Goal: Information Seeking & Learning: Learn about a topic

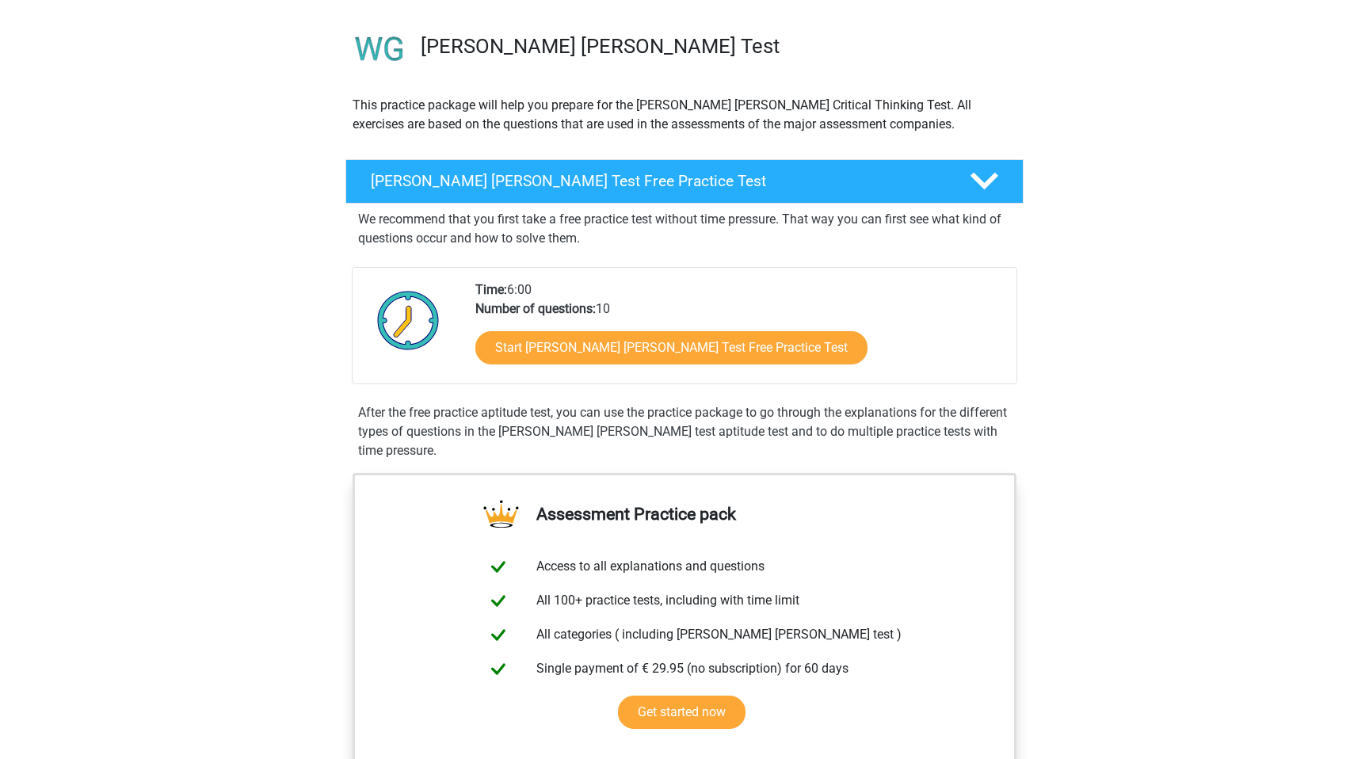
scroll to position [142, 0]
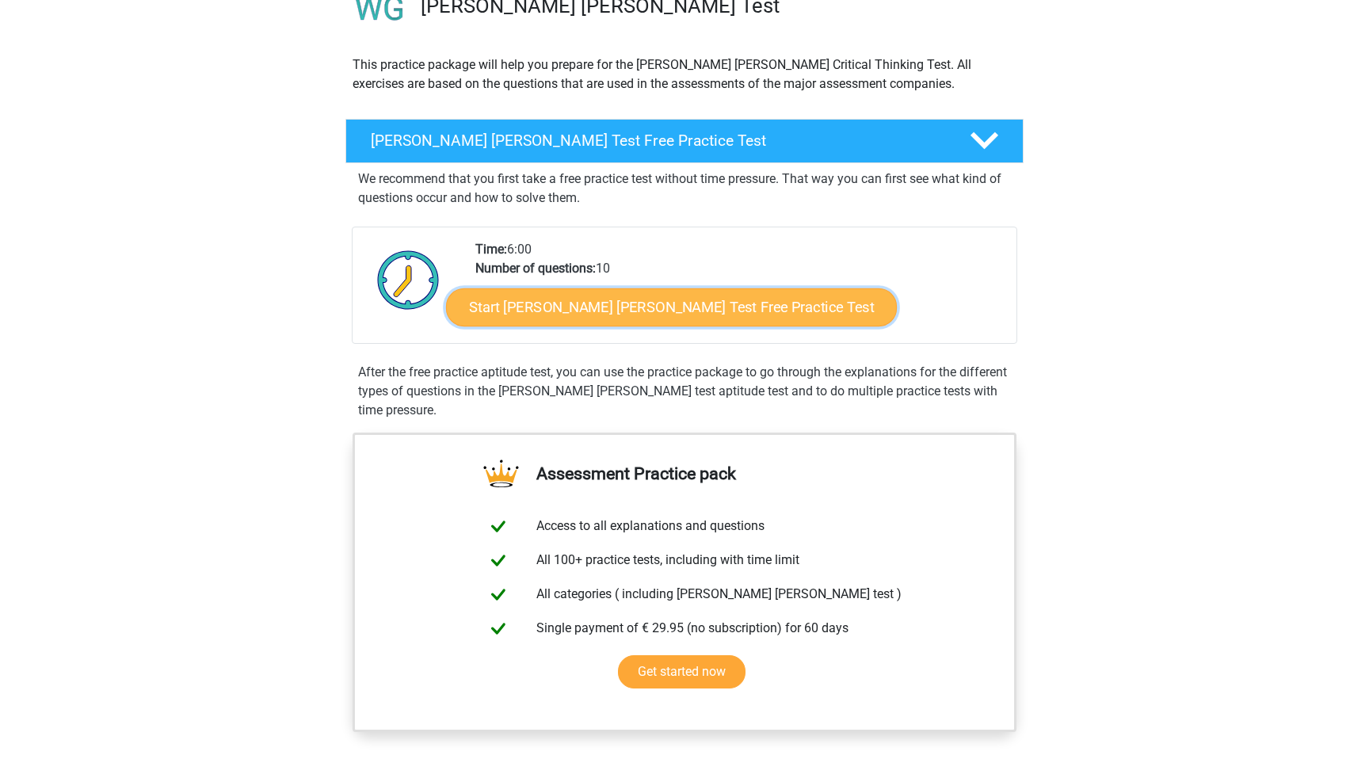
click at [675, 305] on link "Start Watson Glaser Test Free Practice Test" at bounding box center [671, 307] width 451 height 38
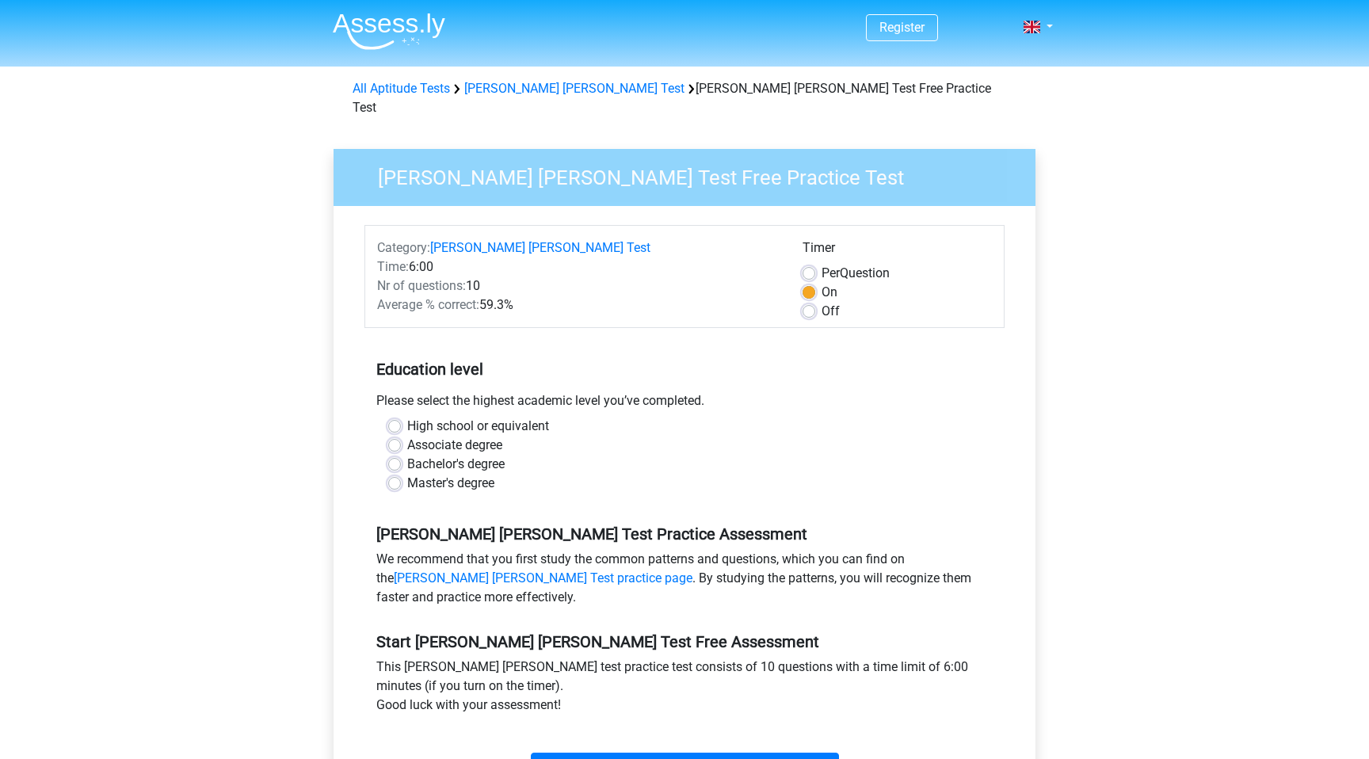
click at [510, 417] on label "High school or equivalent" at bounding box center [478, 426] width 142 height 19
click at [401, 417] on input "High school or equivalent" at bounding box center [394, 425] width 13 height 16
radio input "true"
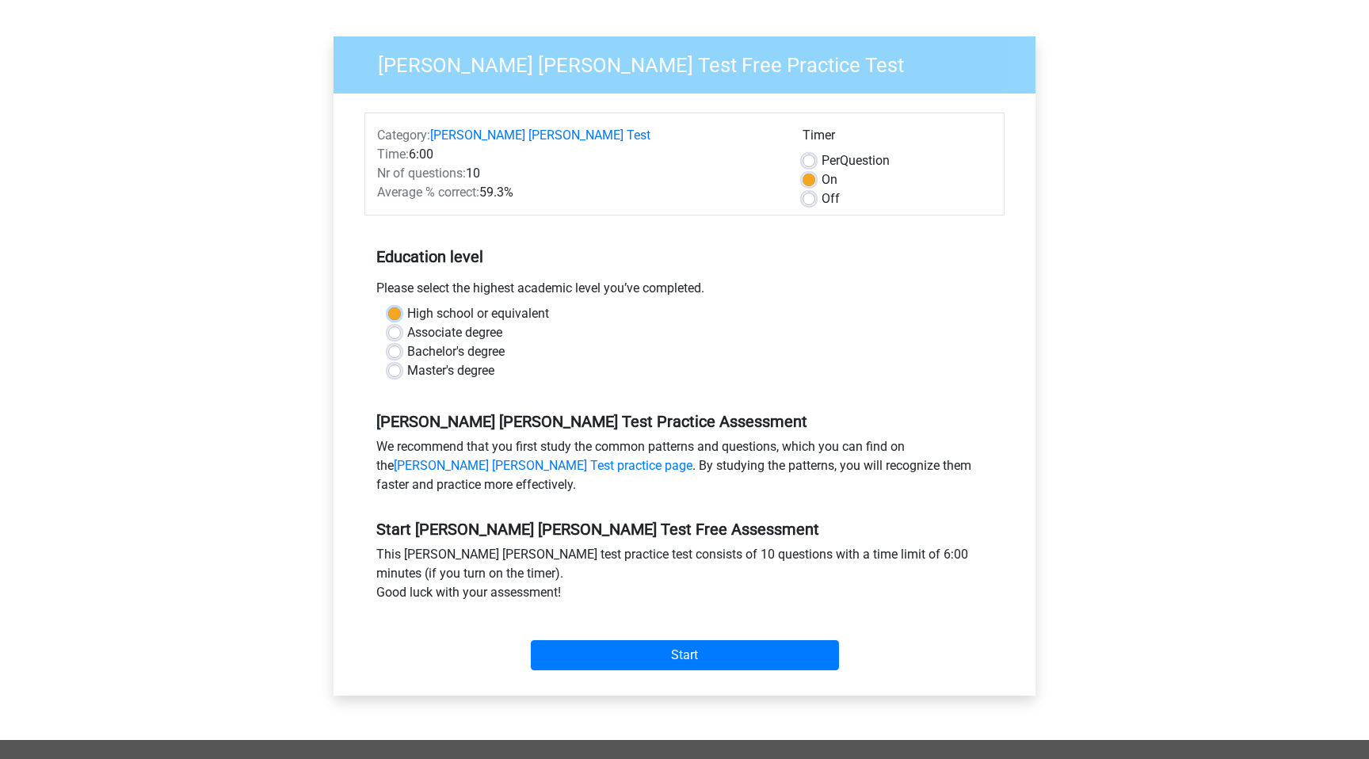
scroll to position [215, 0]
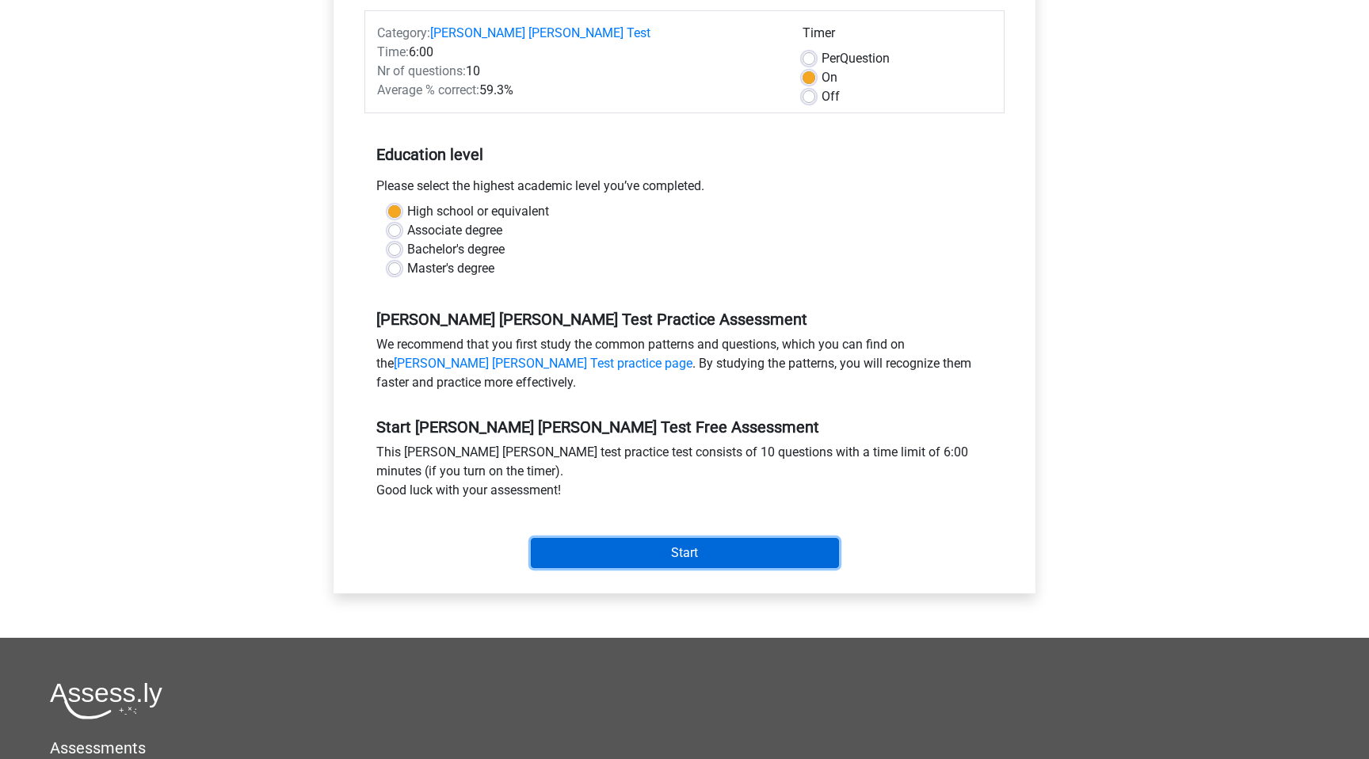
click at [639, 538] on input "Start" at bounding box center [685, 553] width 308 height 30
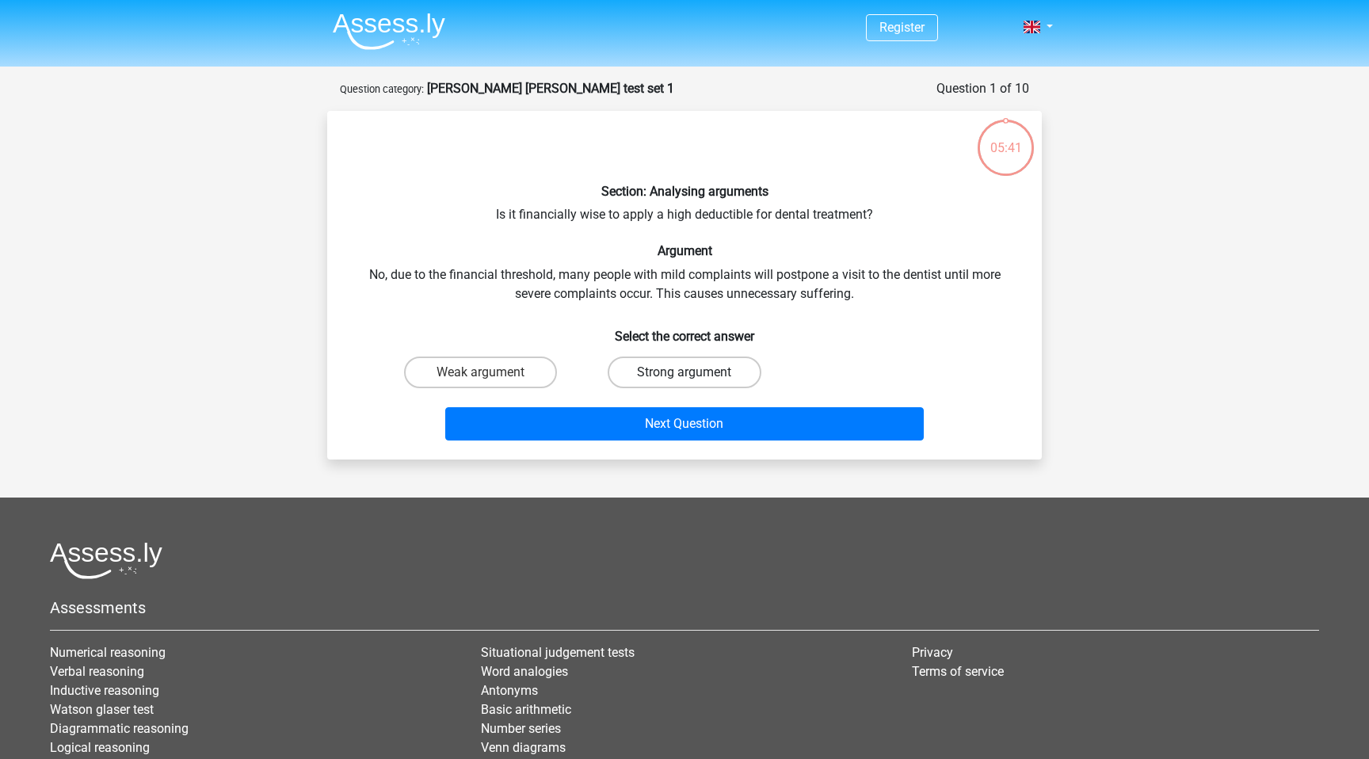
click at [665, 375] on label "Strong argument" at bounding box center [683, 372] width 153 height 32
click at [684, 375] on input "Strong argument" at bounding box center [689, 377] width 10 height 10
radio input "true"
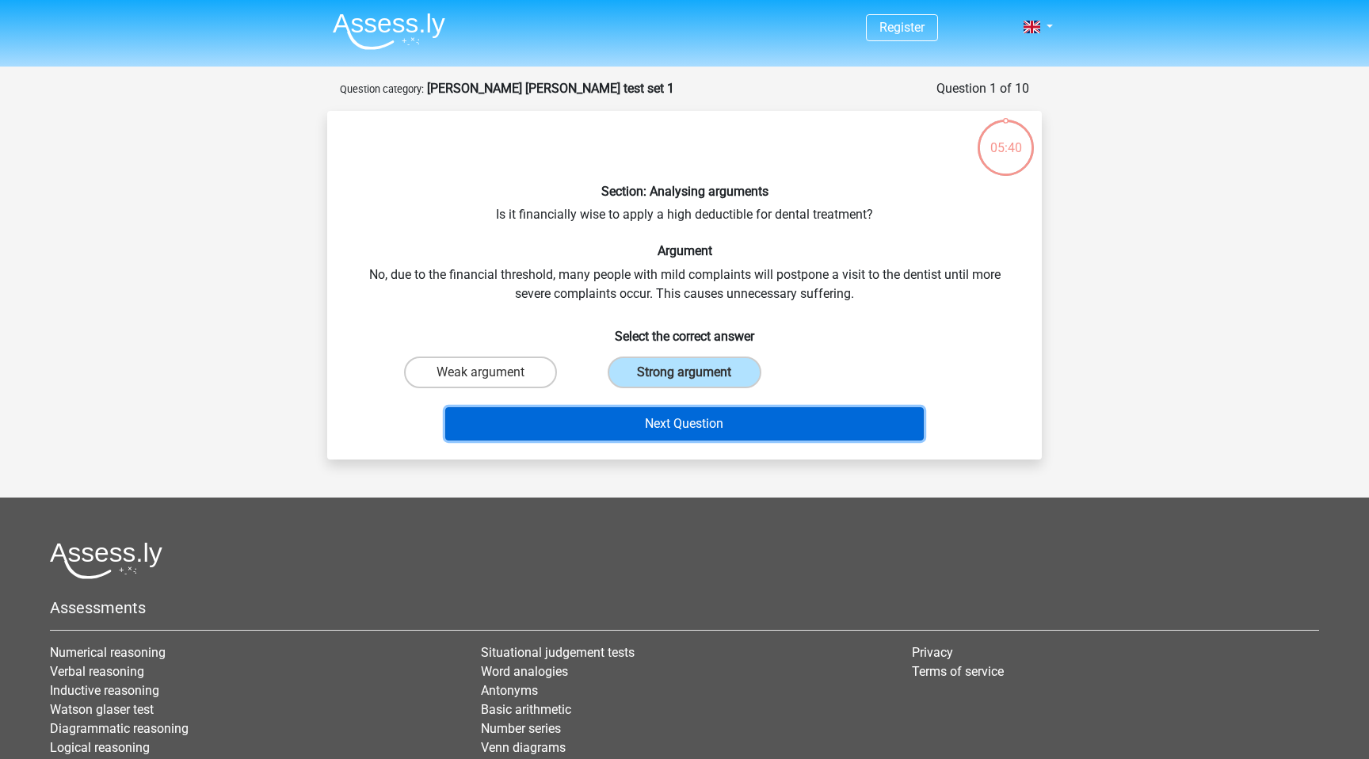
click at [702, 439] on button "Next Question" at bounding box center [684, 423] width 479 height 33
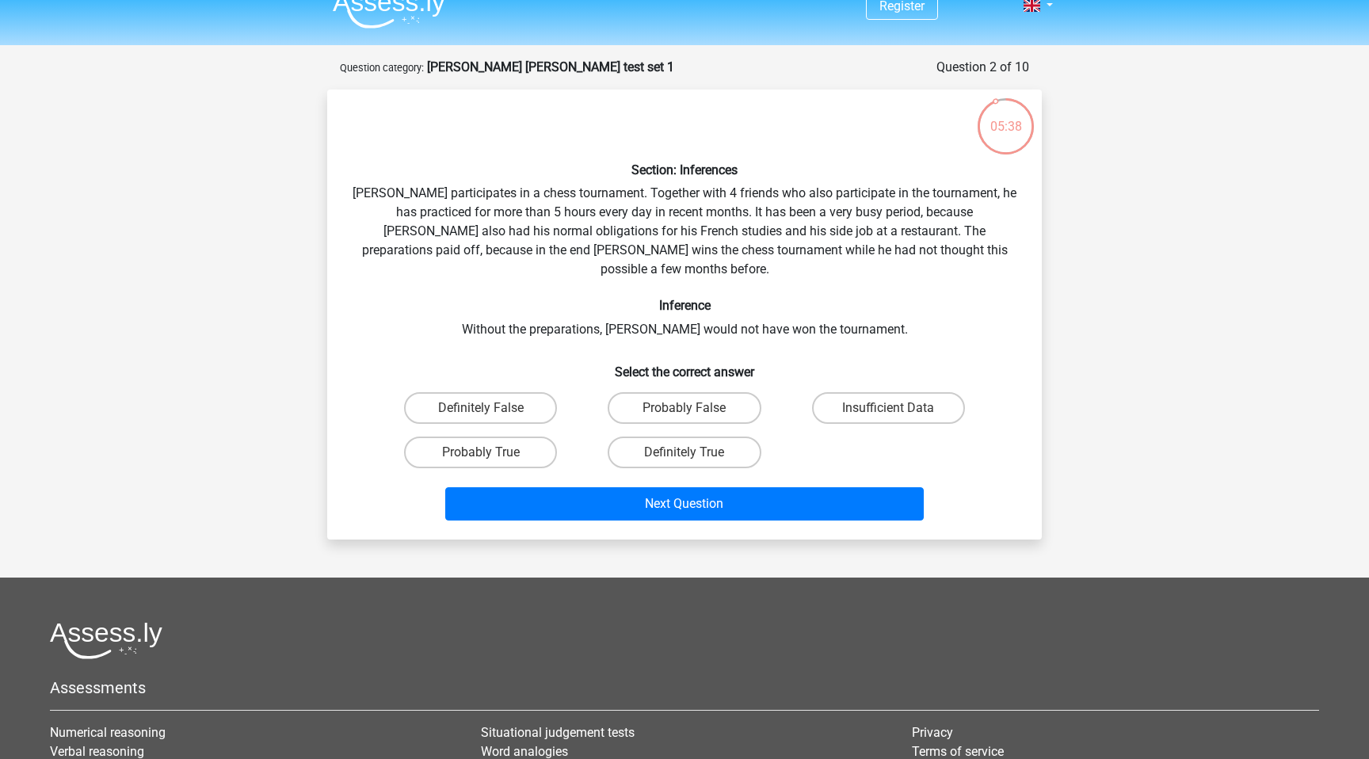
scroll to position [15, 0]
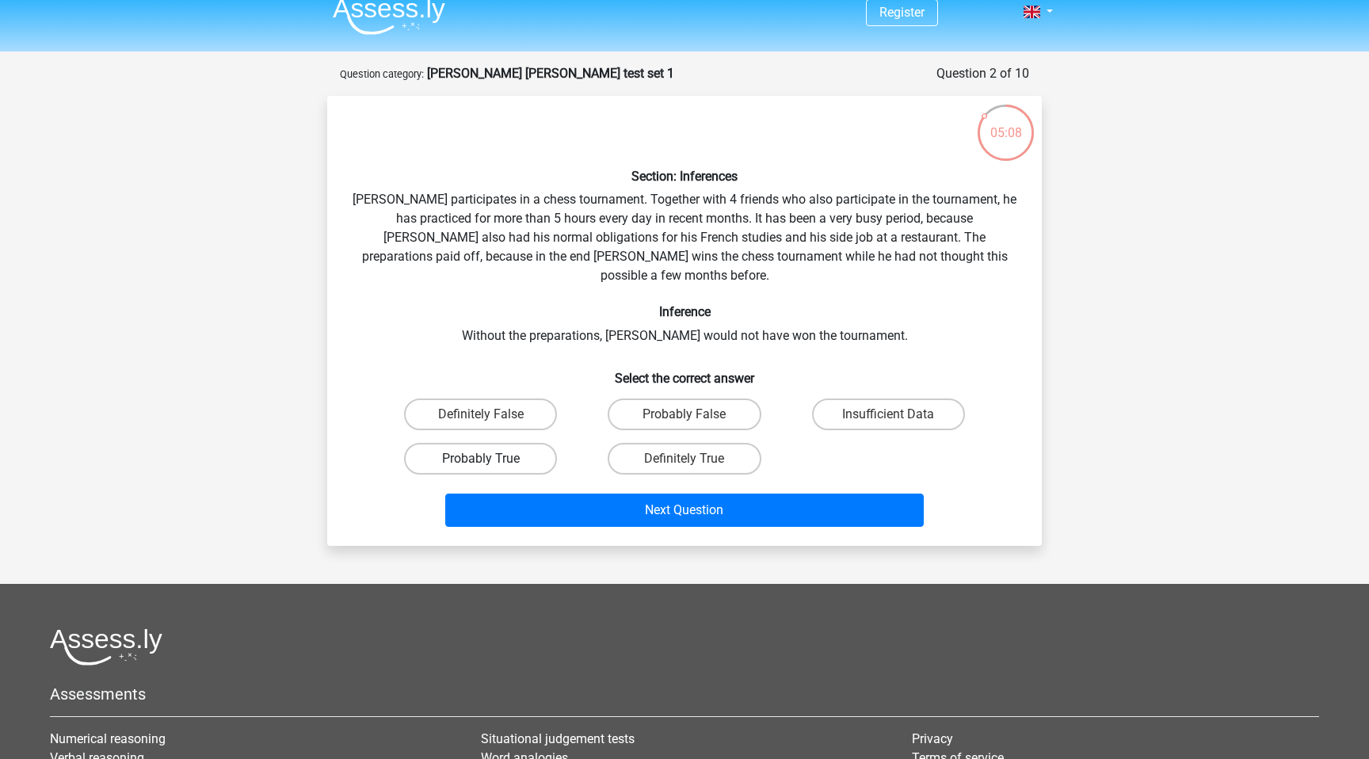
click at [505, 443] on label "Probably True" at bounding box center [480, 459] width 153 height 32
click at [491, 459] on input "Probably True" at bounding box center [486, 464] width 10 height 10
radio input "true"
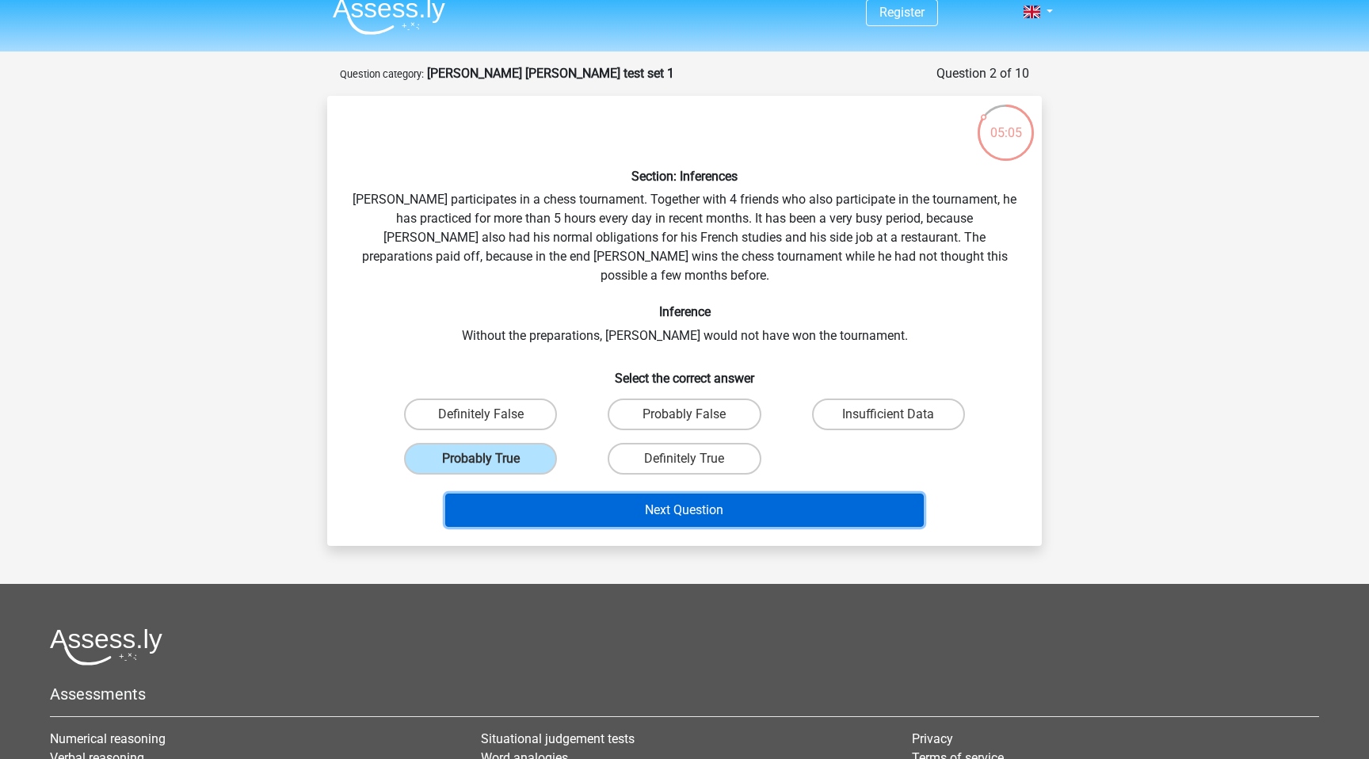
click at [691, 498] on button "Next Question" at bounding box center [684, 509] width 479 height 33
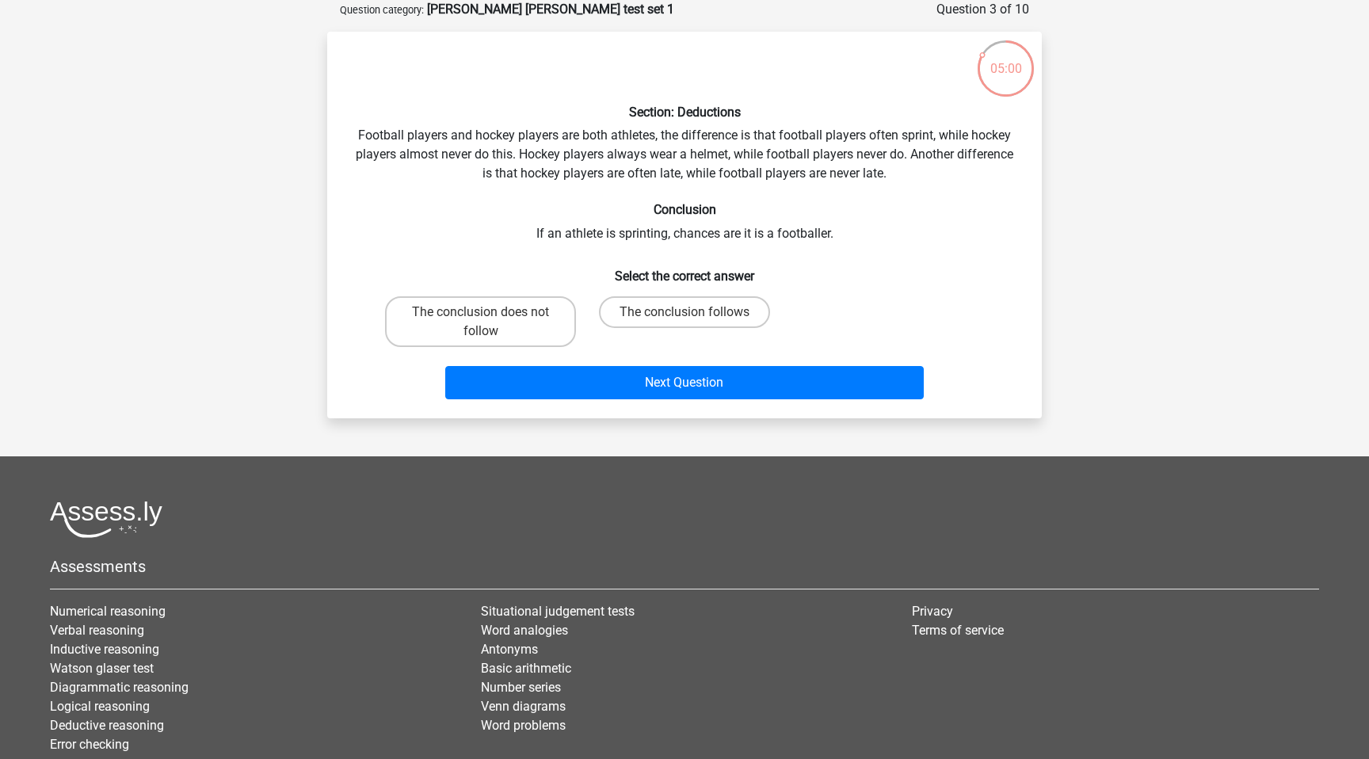
scroll to position [44, 0]
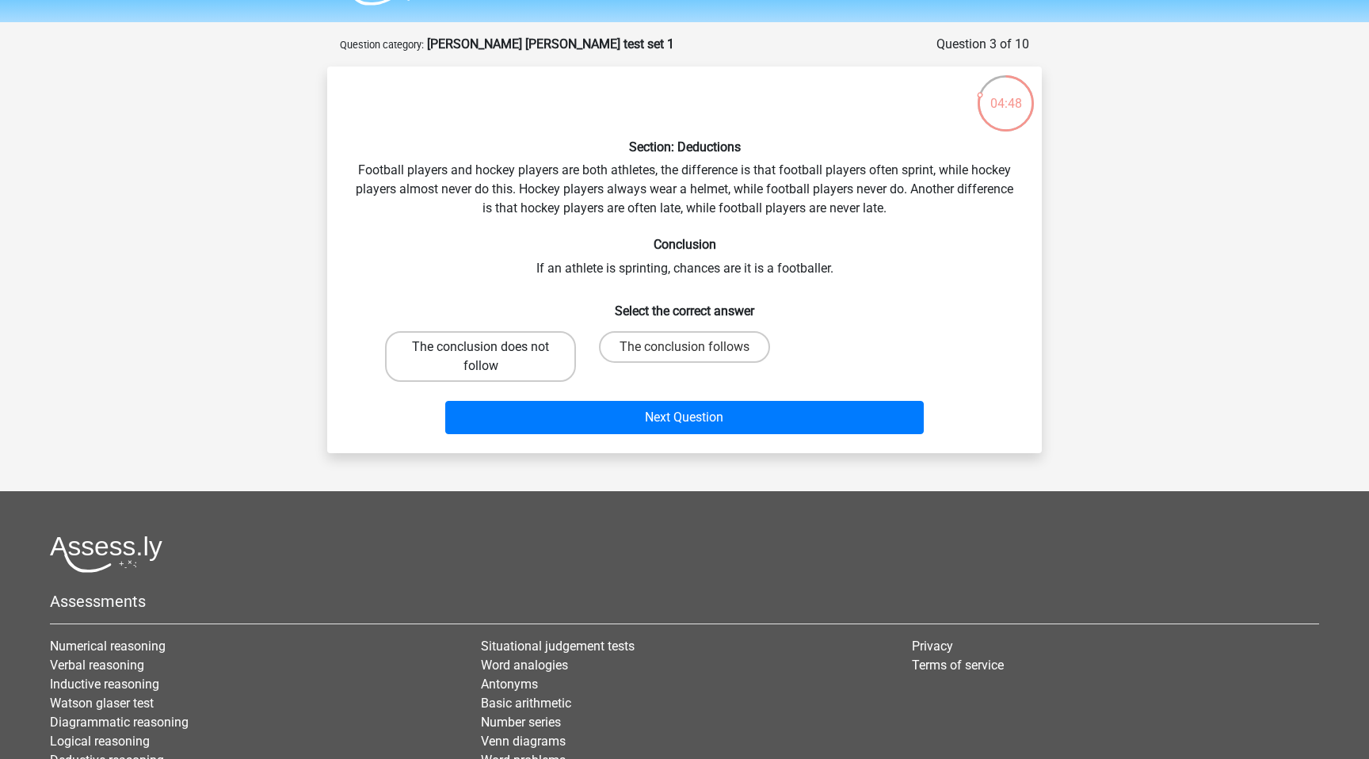
click at [535, 361] on label "The conclusion does not follow" at bounding box center [480, 356] width 191 height 51
click at [491, 357] on input "The conclusion does not follow" at bounding box center [486, 352] width 10 height 10
radio input "true"
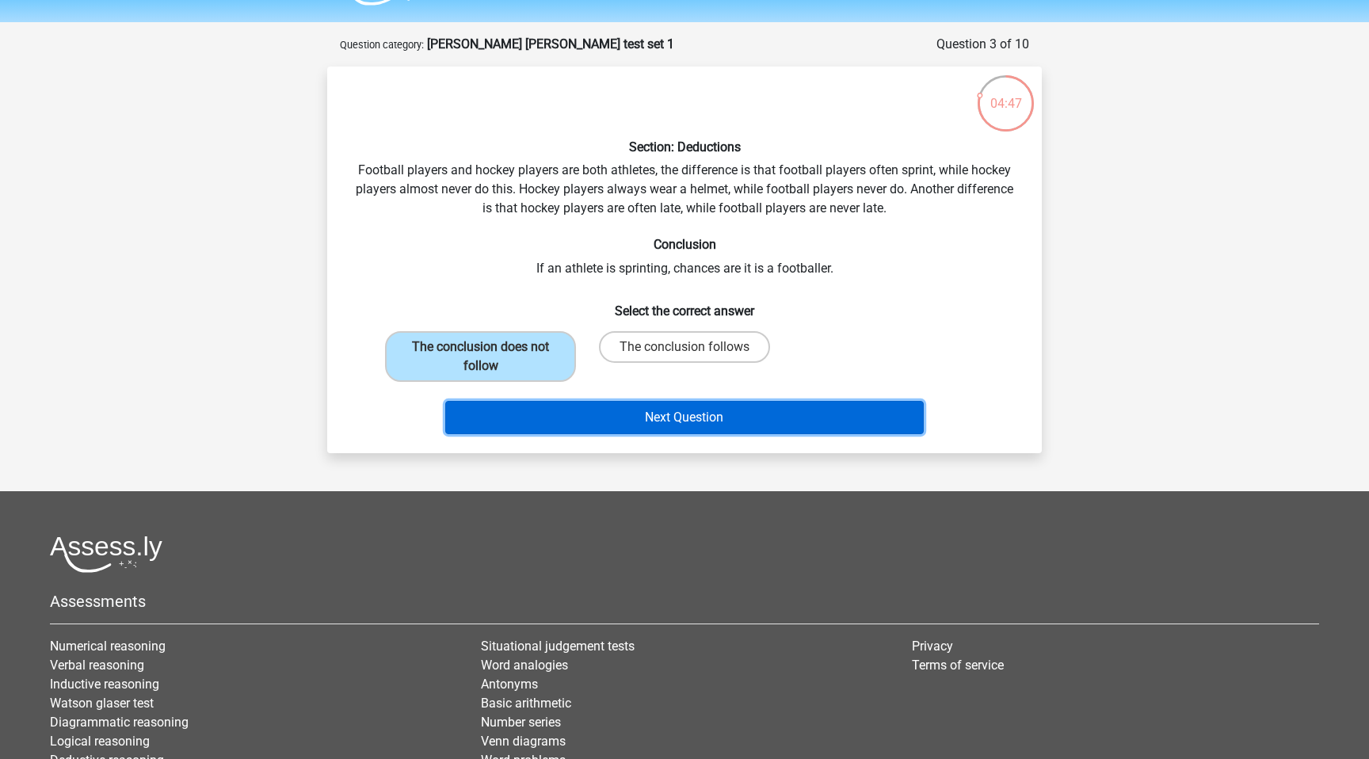
click at [659, 421] on button "Next Question" at bounding box center [684, 417] width 479 height 33
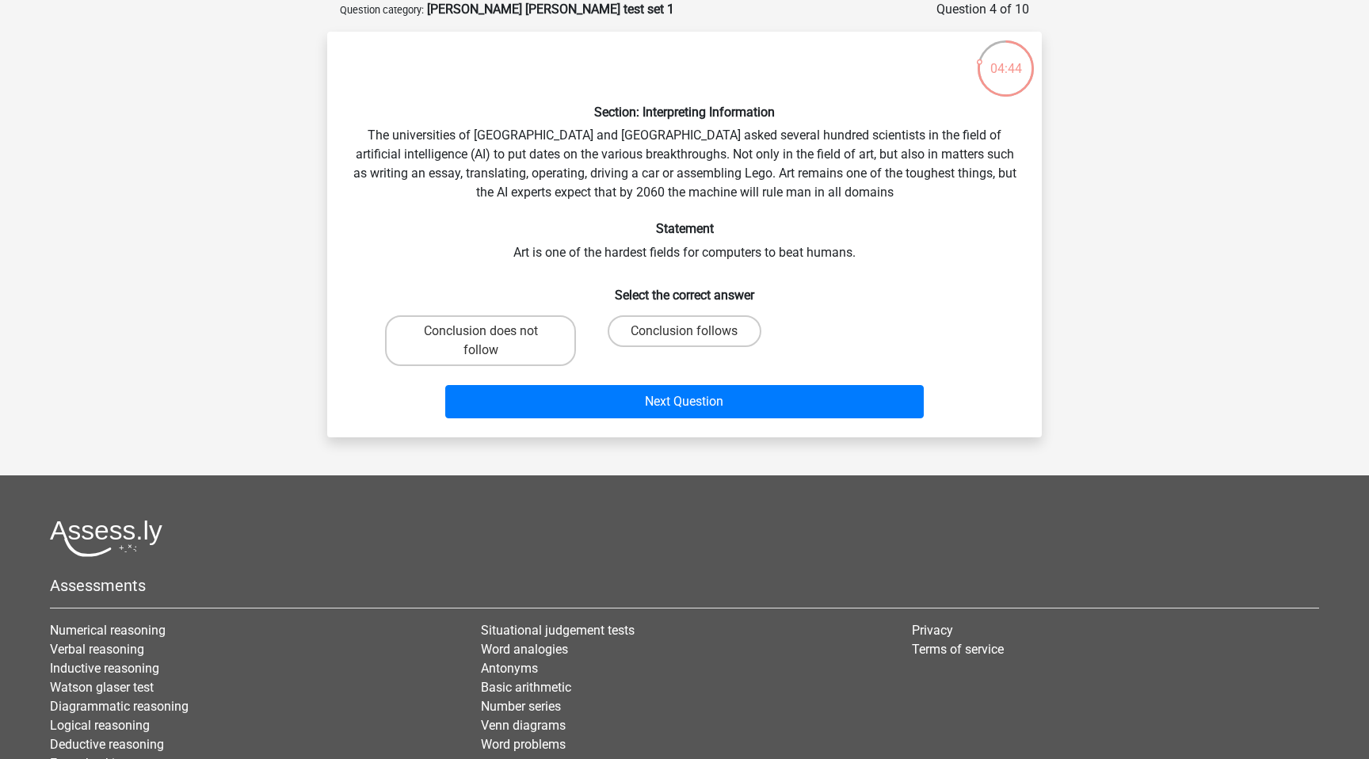
scroll to position [69, 0]
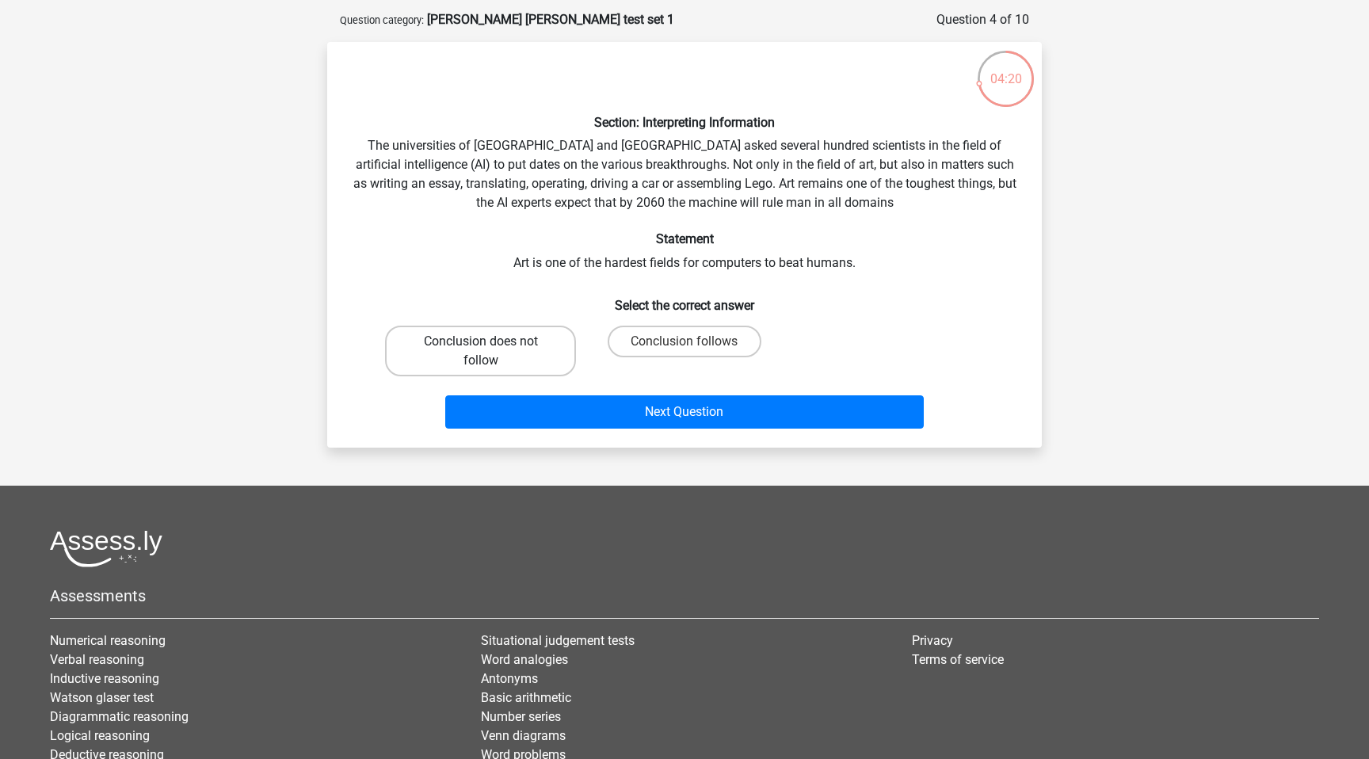
click at [544, 348] on label "Conclusion does not follow" at bounding box center [480, 351] width 191 height 51
click at [491, 348] on input "Conclusion does not follow" at bounding box center [486, 346] width 10 height 10
radio input "true"
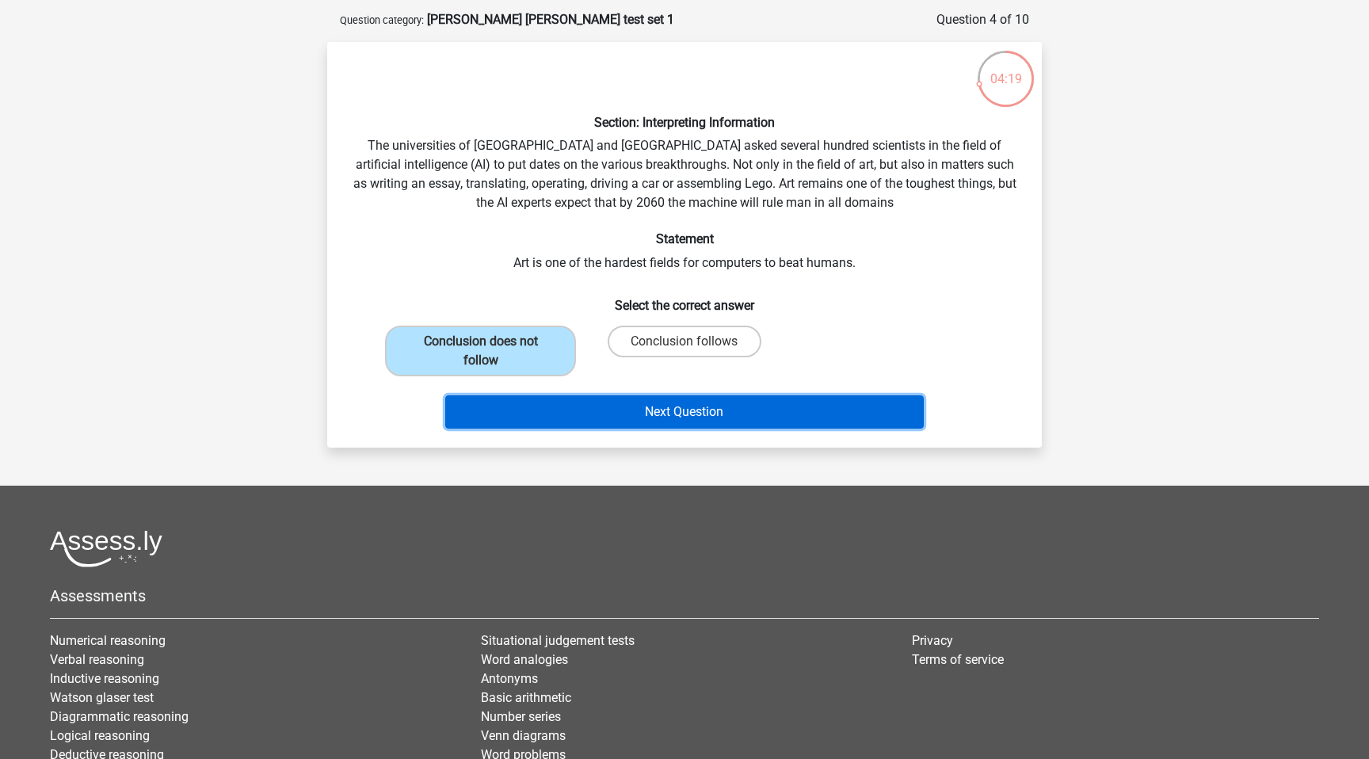
click at [672, 411] on button "Next Question" at bounding box center [684, 411] width 479 height 33
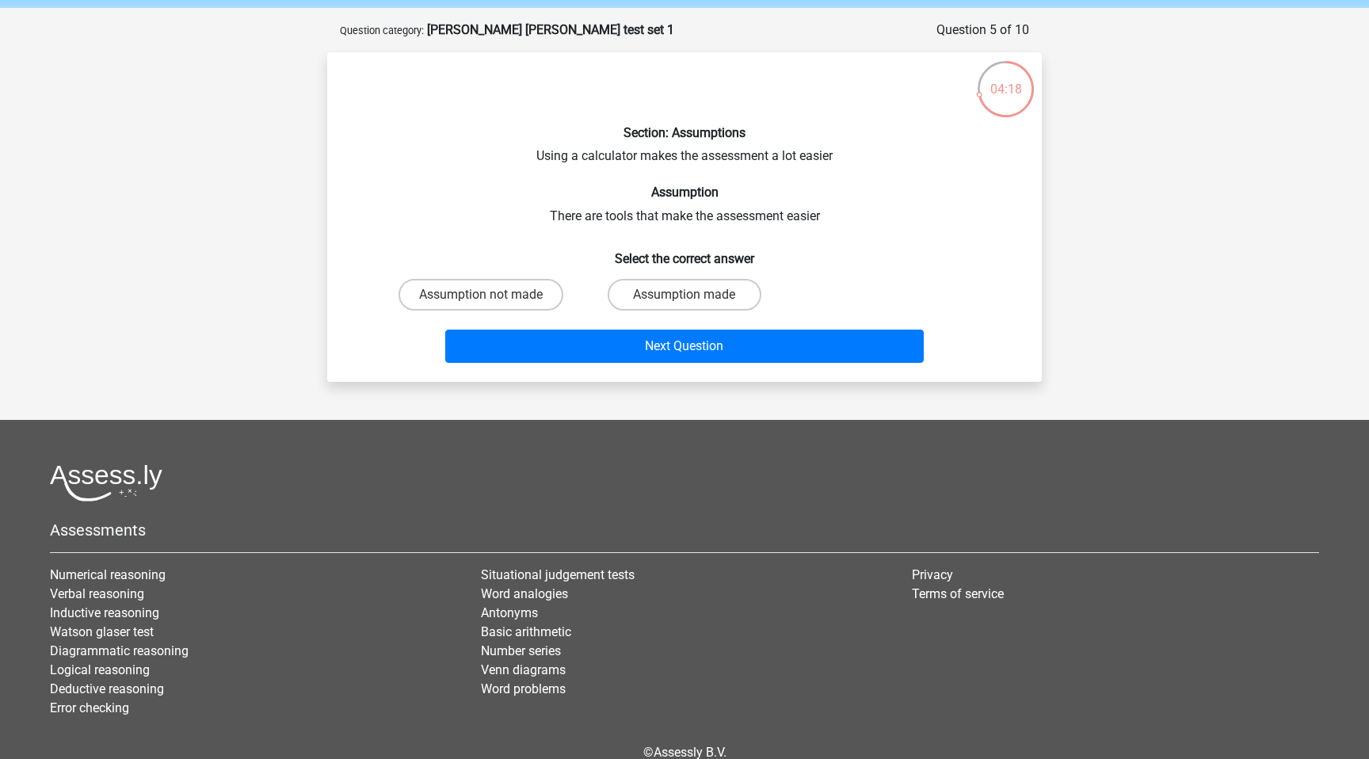
scroll to position [57, 0]
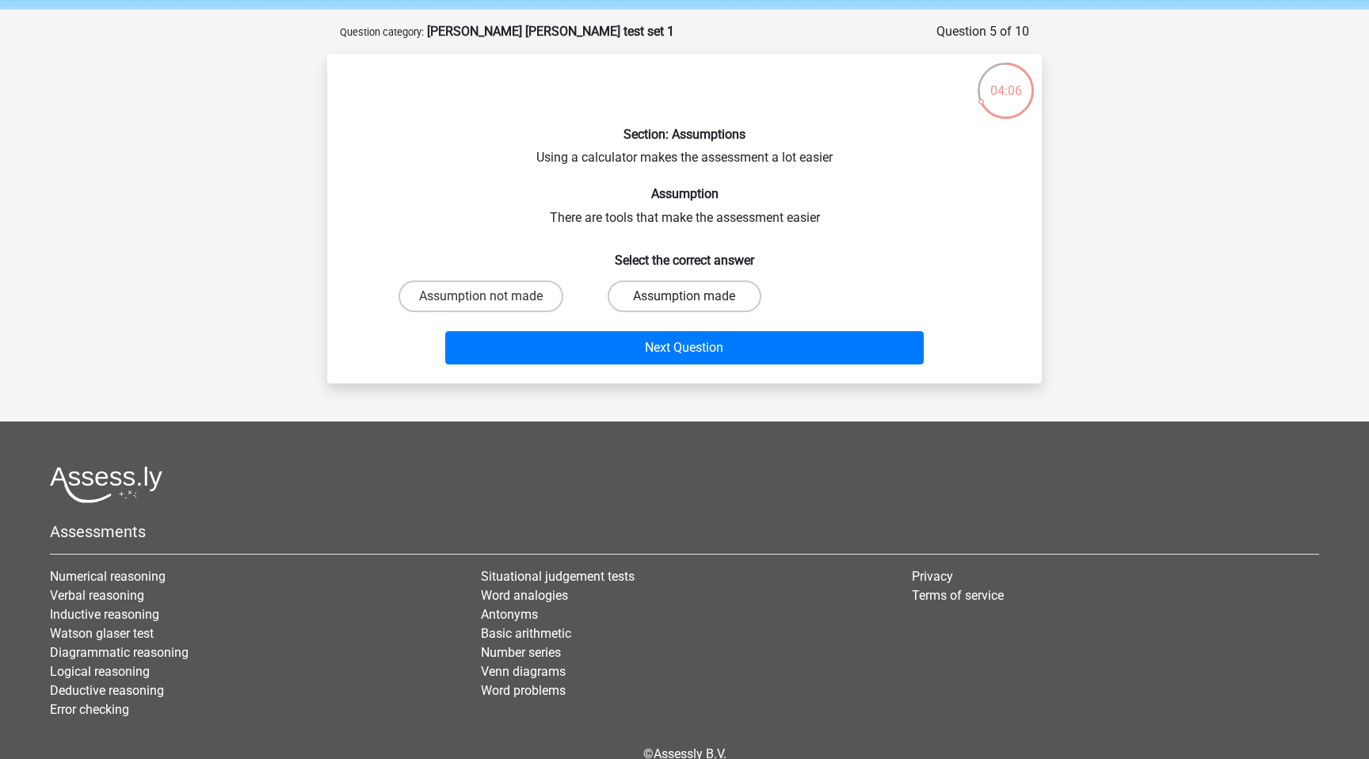
click at [680, 300] on label "Assumption made" at bounding box center [683, 296] width 153 height 32
click at [684, 300] on input "Assumption made" at bounding box center [689, 301] width 10 height 10
radio input "true"
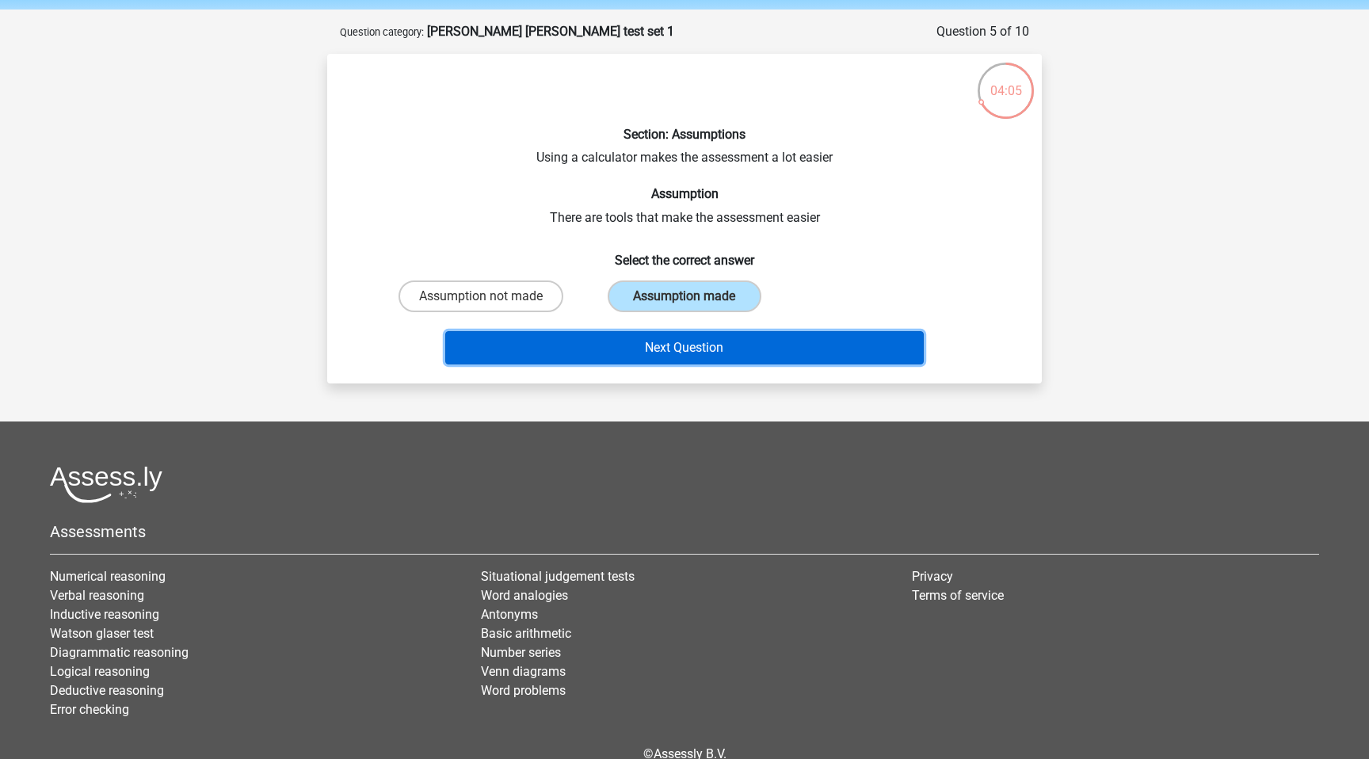
click at [756, 345] on button "Next Question" at bounding box center [684, 347] width 479 height 33
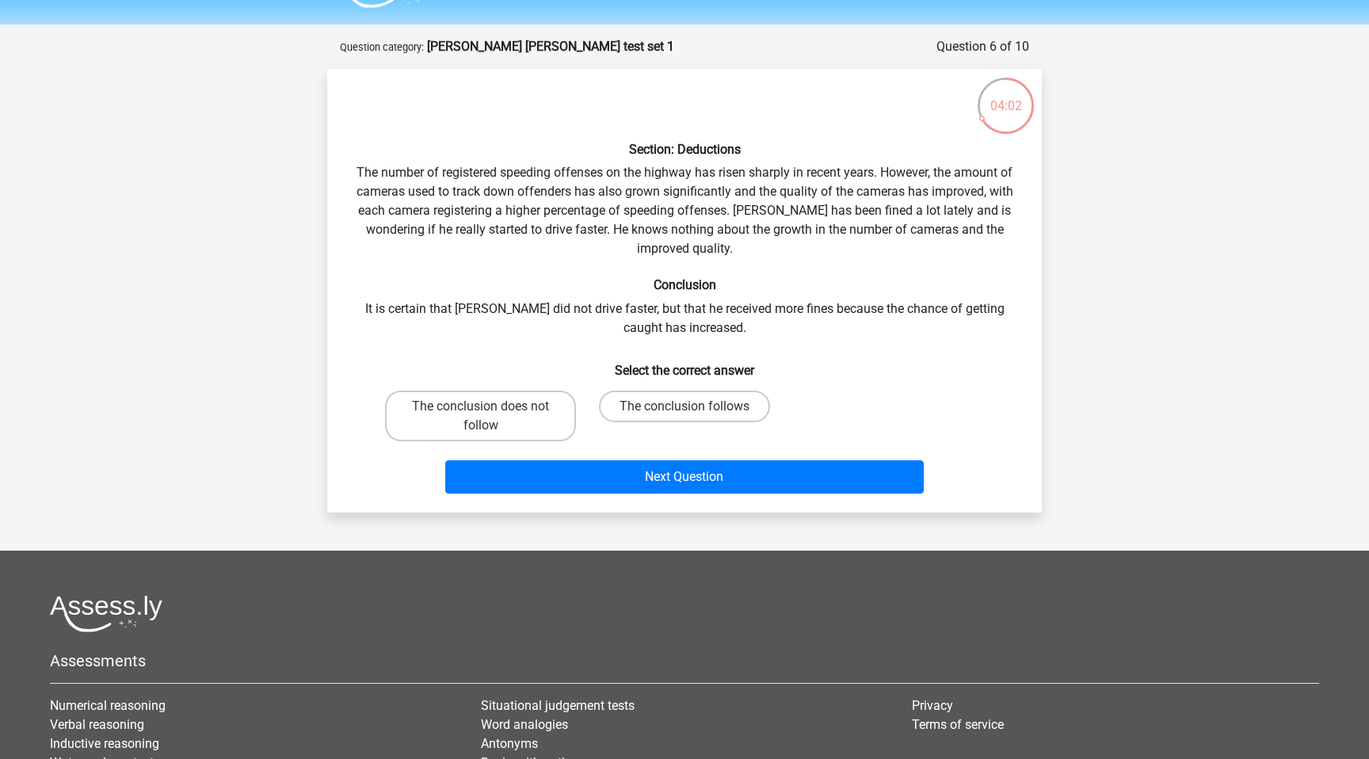
scroll to position [37, 0]
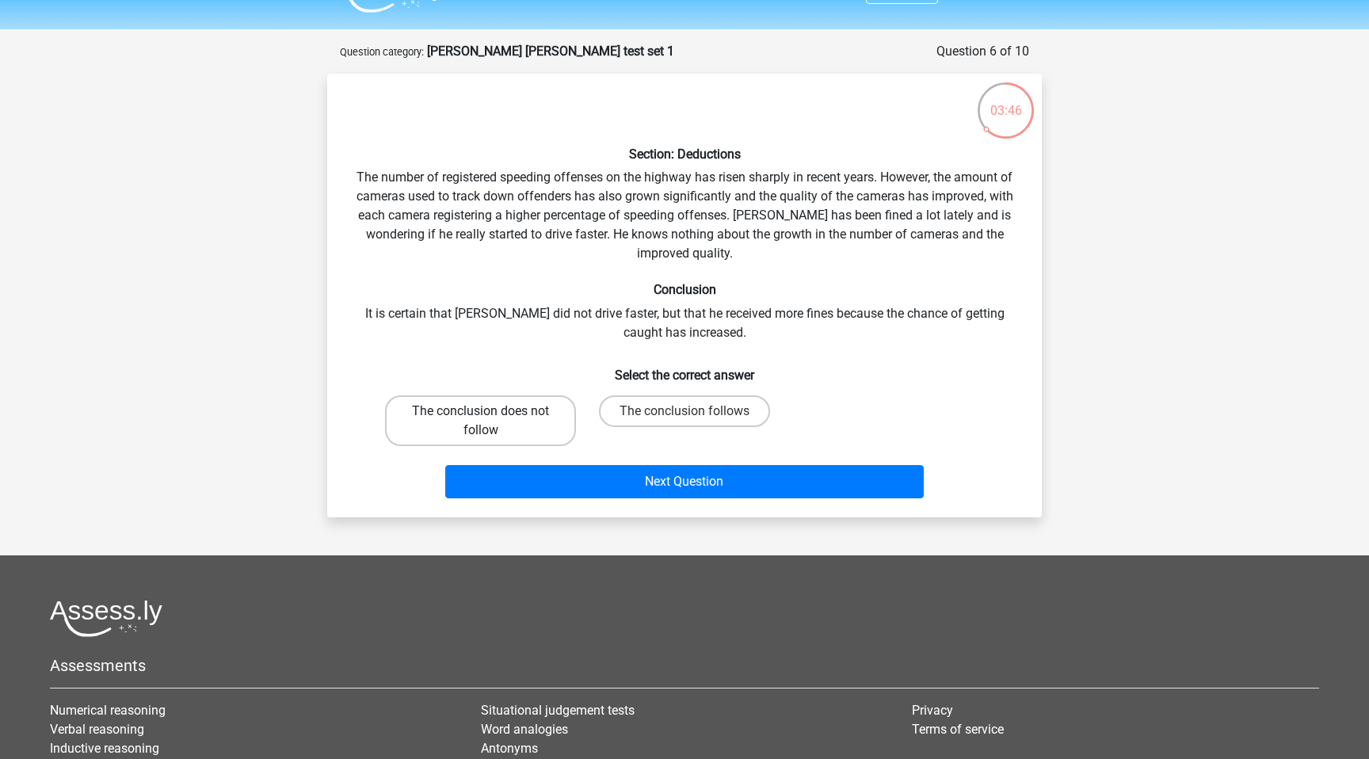
click at [561, 431] on label "The conclusion does not follow" at bounding box center [480, 420] width 191 height 51
click at [491, 421] on input "The conclusion does not follow" at bounding box center [486, 416] width 10 height 10
radio input "true"
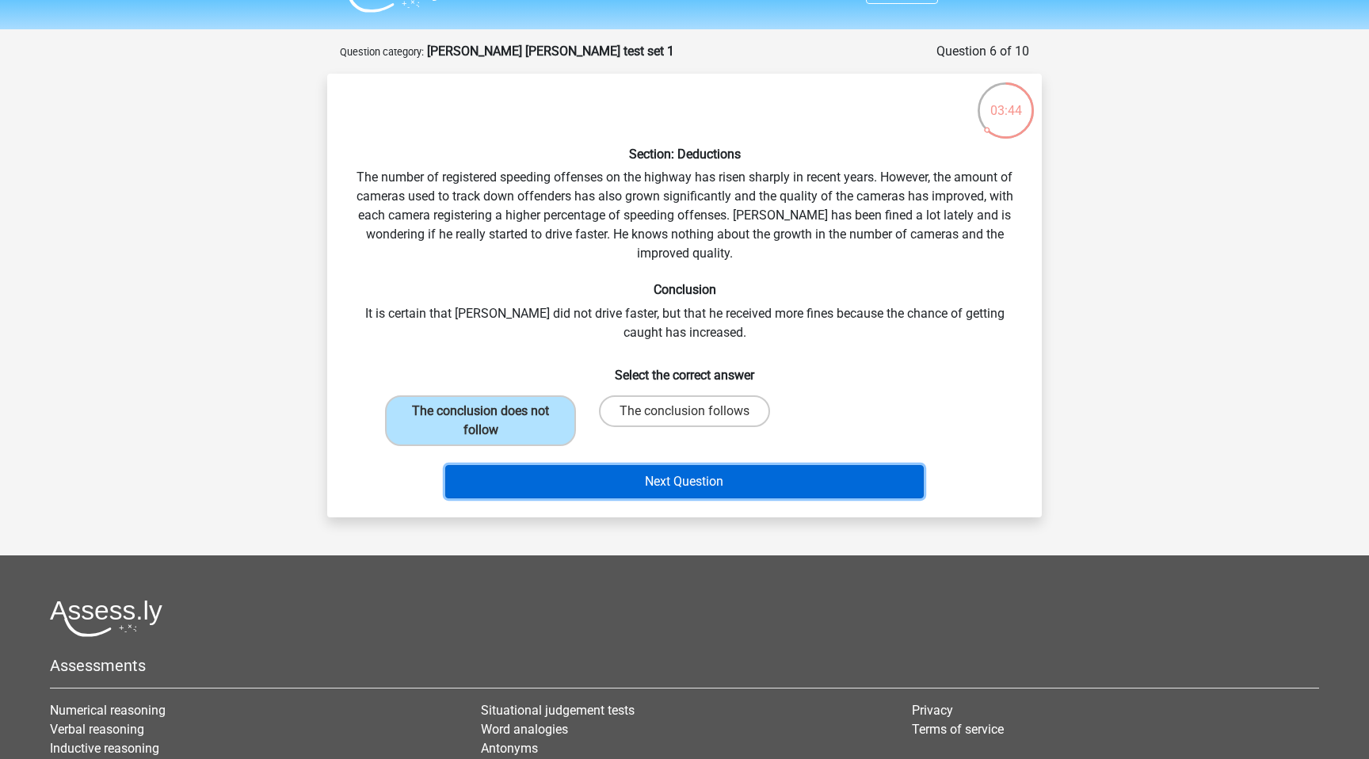
click at [696, 475] on button "Next Question" at bounding box center [684, 481] width 479 height 33
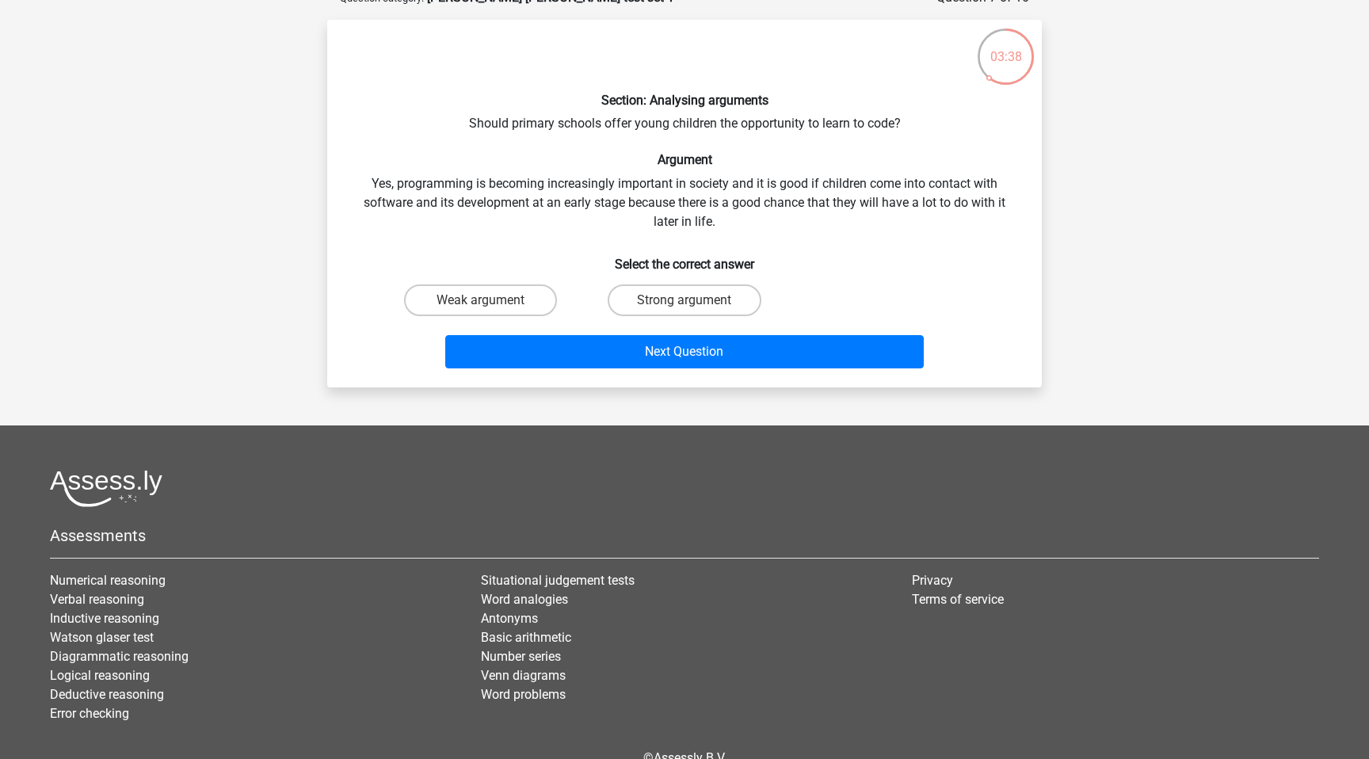
scroll to position [98, 0]
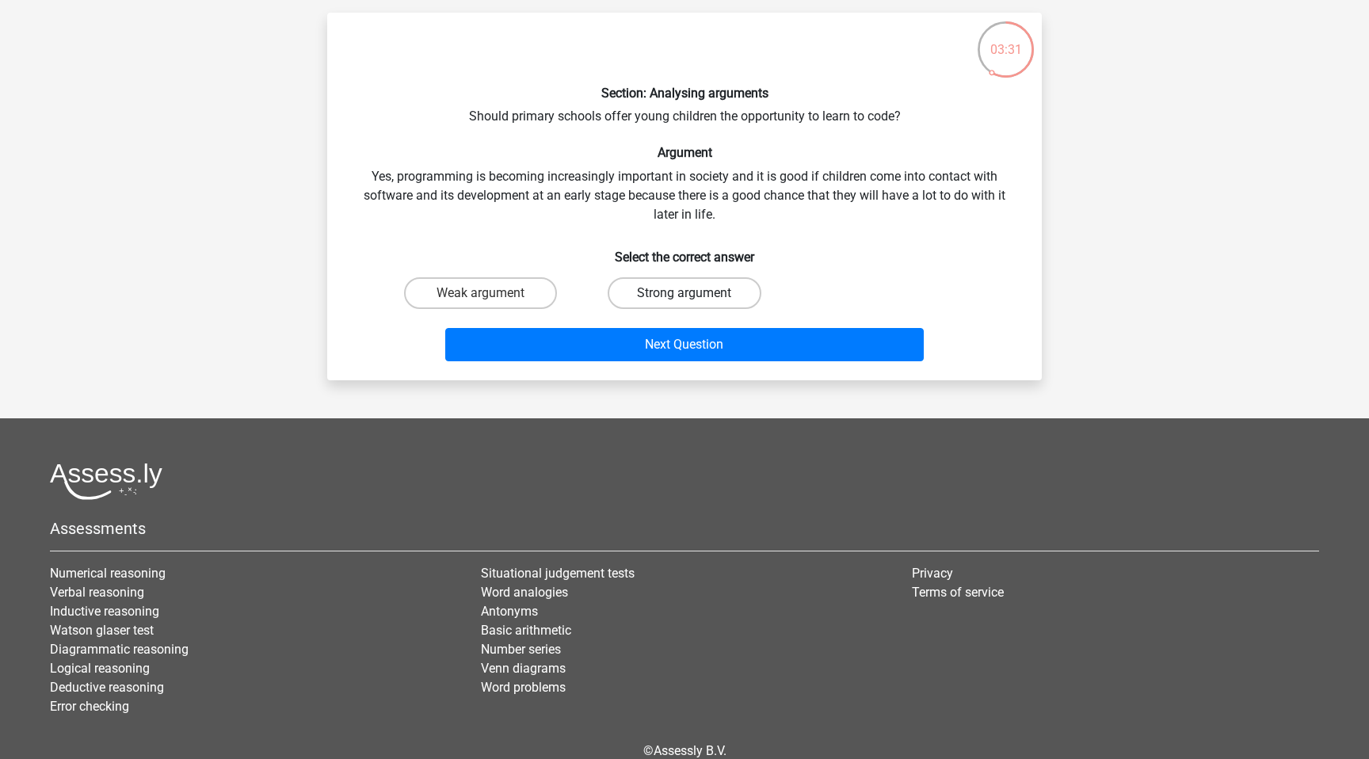
click at [669, 286] on label "Strong argument" at bounding box center [683, 293] width 153 height 32
click at [684, 293] on input "Strong argument" at bounding box center [689, 298] width 10 height 10
radio input "true"
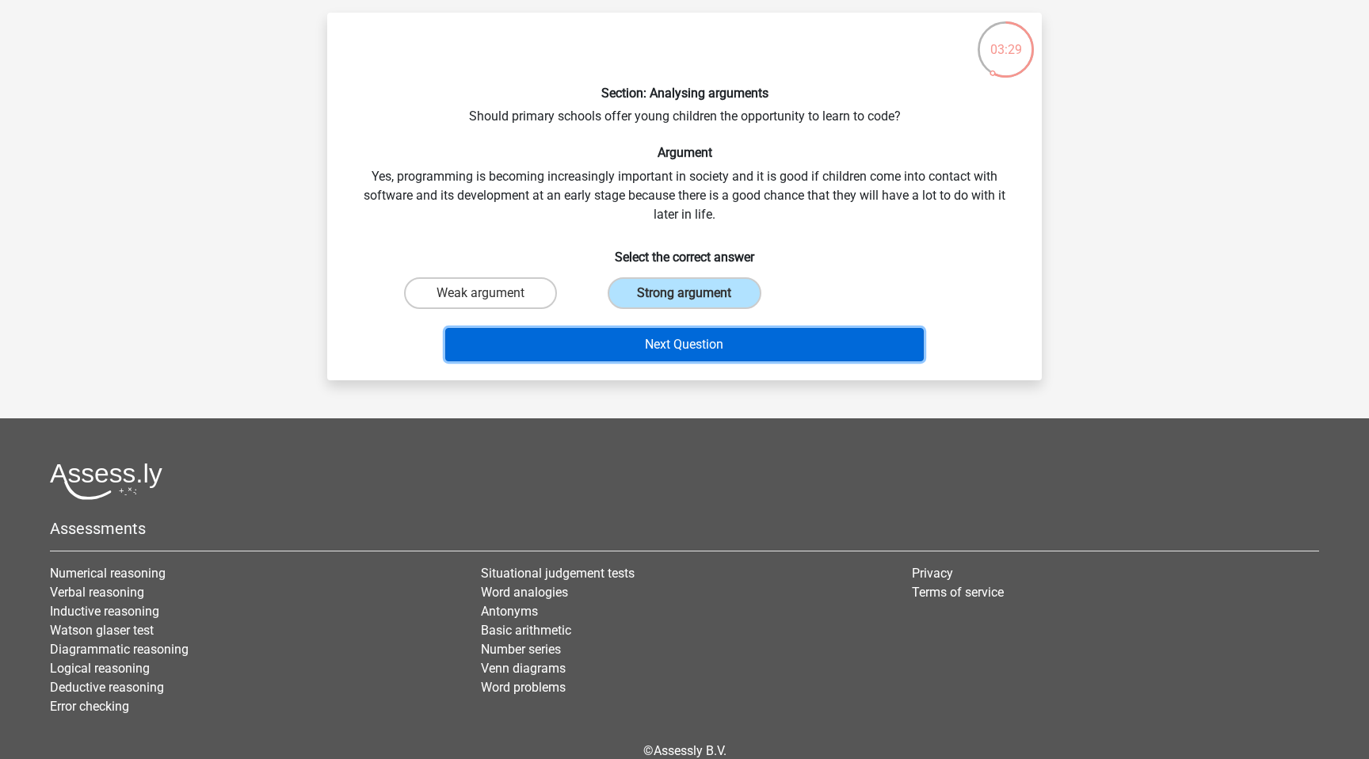
click at [769, 333] on button "Next Question" at bounding box center [684, 344] width 479 height 33
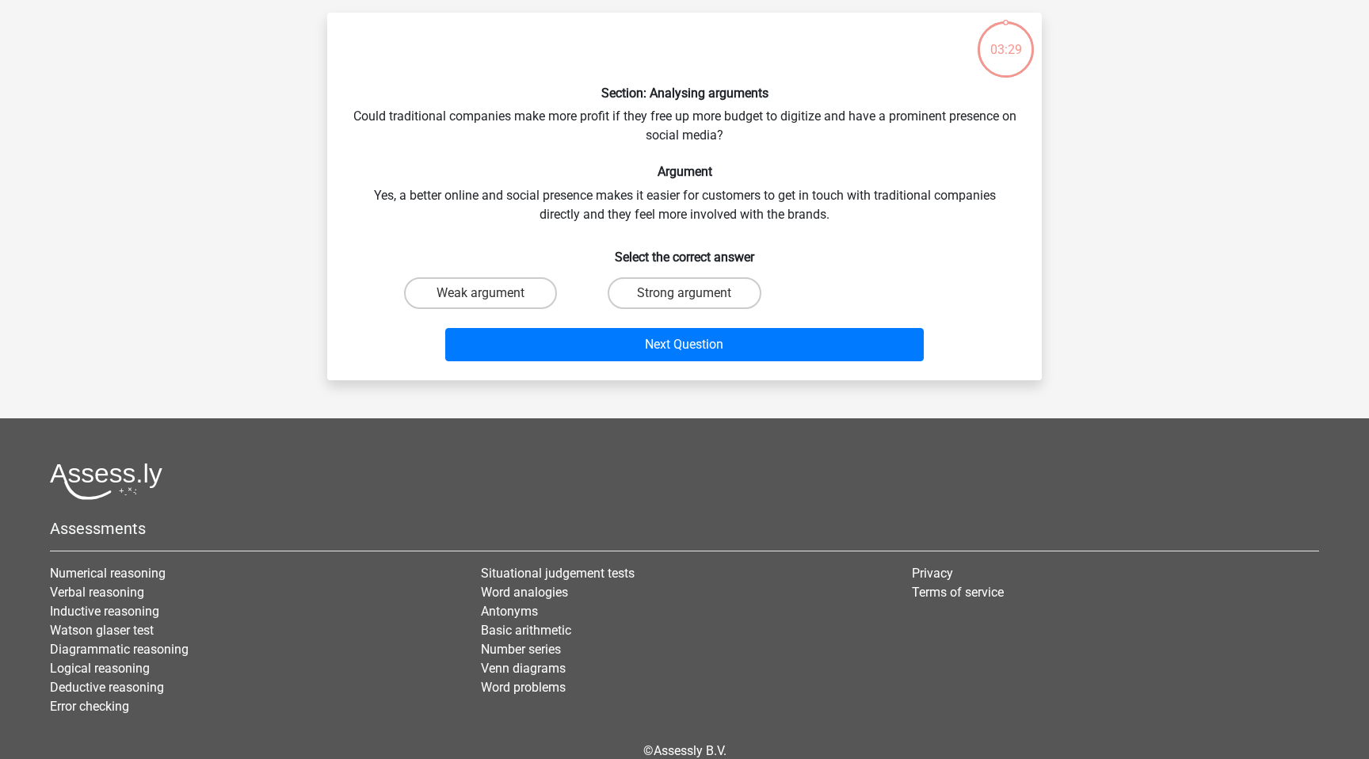
scroll to position [79, 0]
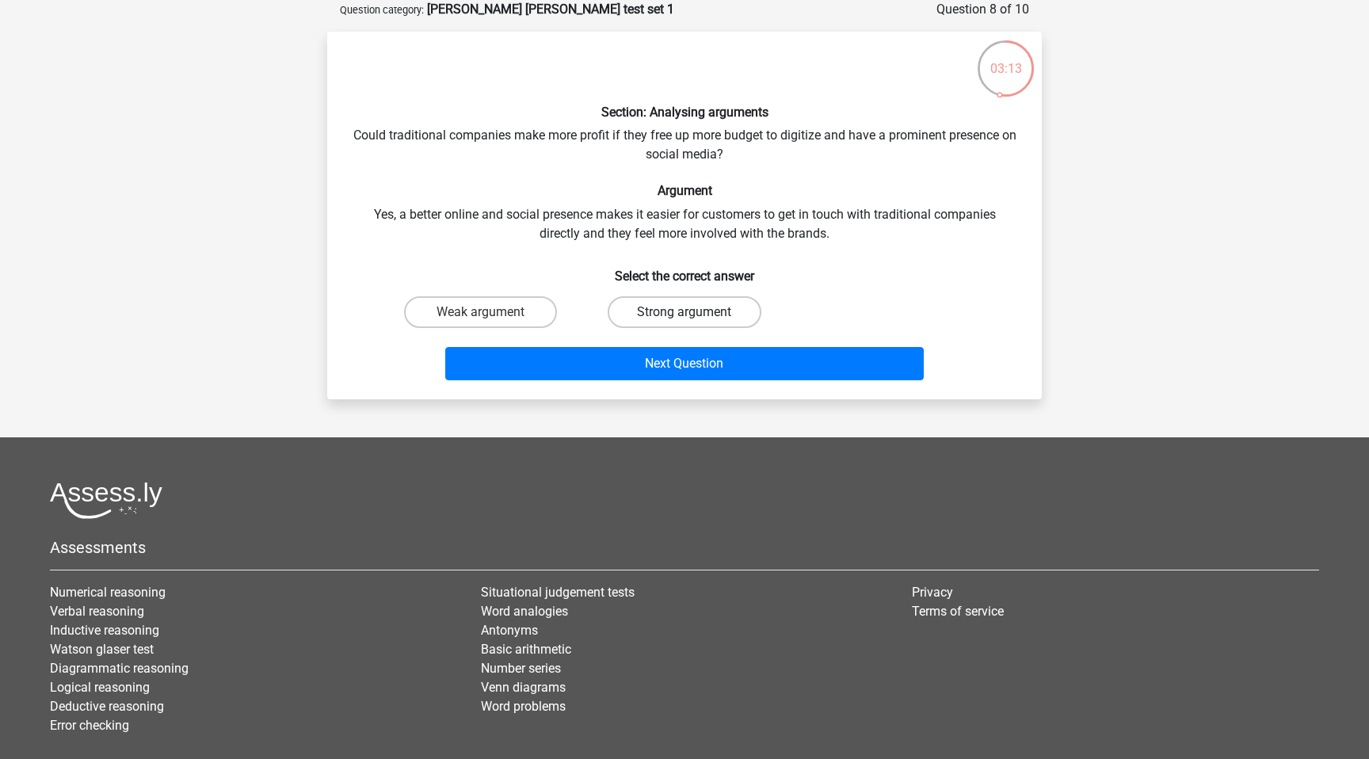
click at [709, 308] on label "Strong argument" at bounding box center [683, 312] width 153 height 32
click at [695, 312] on input "Strong argument" at bounding box center [689, 317] width 10 height 10
radio input "true"
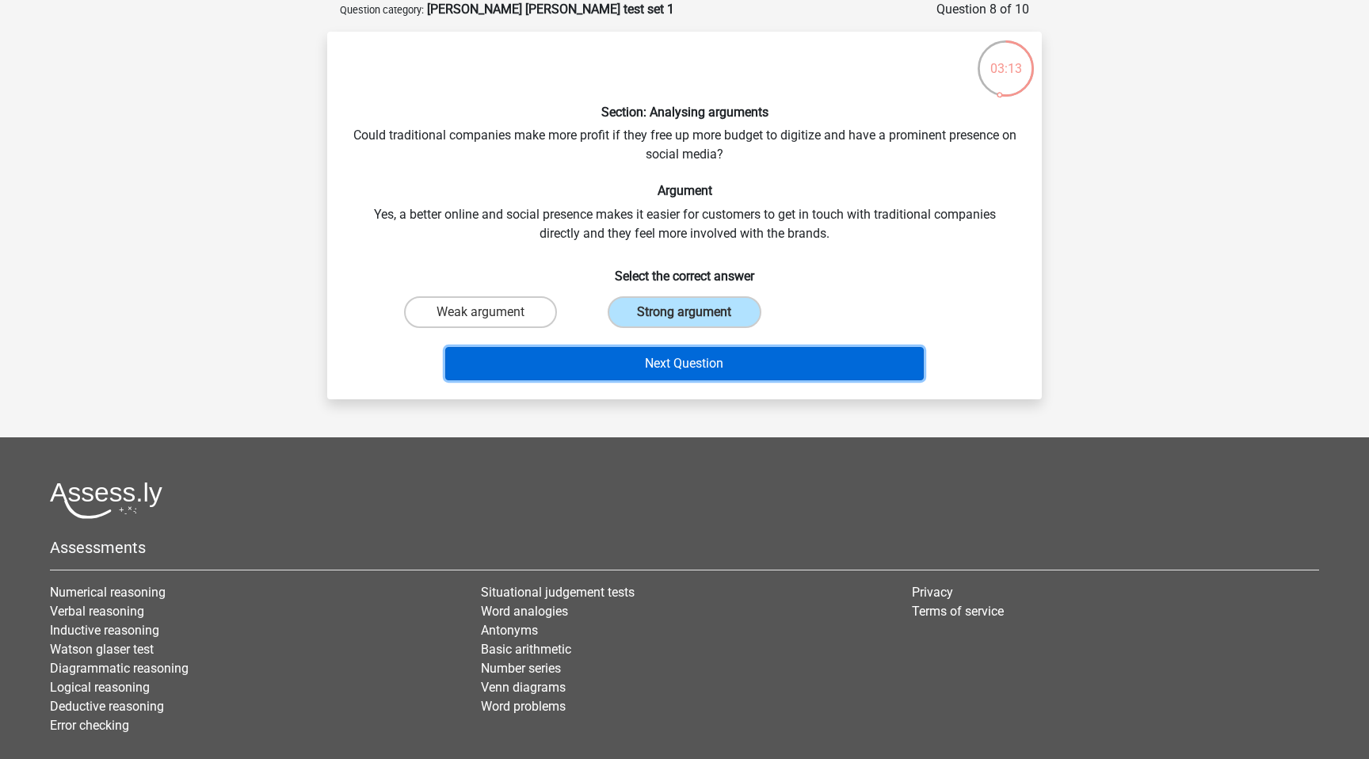
click at [741, 351] on button "Next Question" at bounding box center [684, 363] width 479 height 33
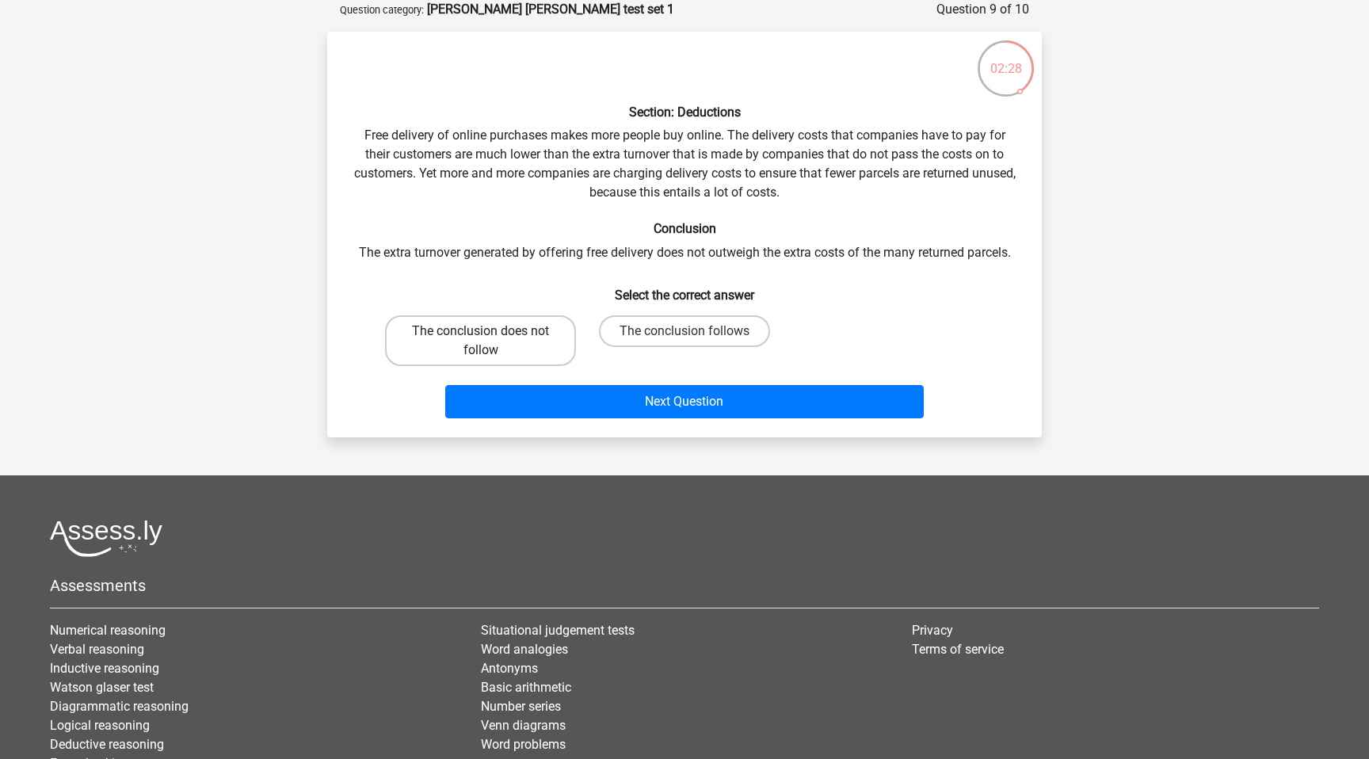
click at [514, 348] on label "The conclusion does not follow" at bounding box center [480, 340] width 191 height 51
click at [491, 341] on input "The conclusion does not follow" at bounding box center [486, 336] width 10 height 10
radio input "true"
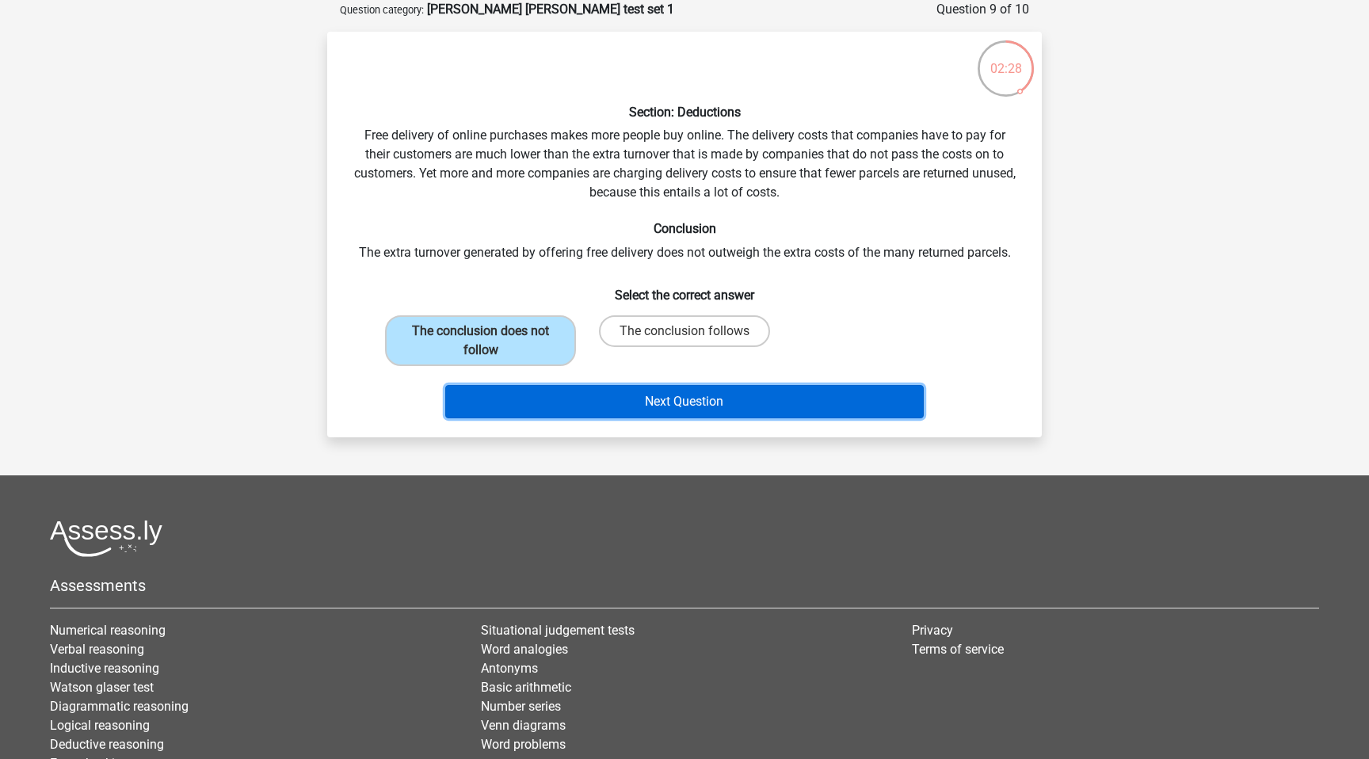
click at [760, 395] on button "Next Question" at bounding box center [684, 401] width 479 height 33
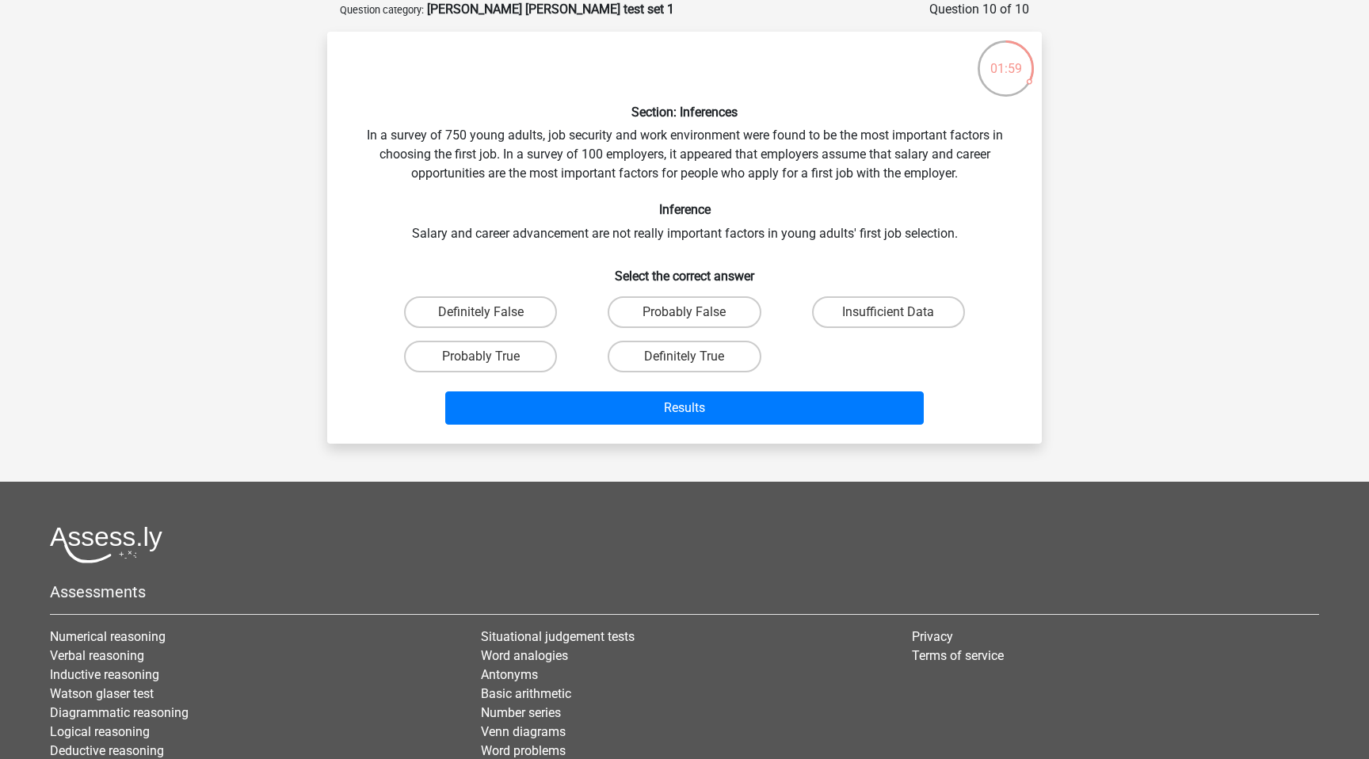
click at [688, 314] on input "Probably False" at bounding box center [689, 317] width 10 height 10
radio input "true"
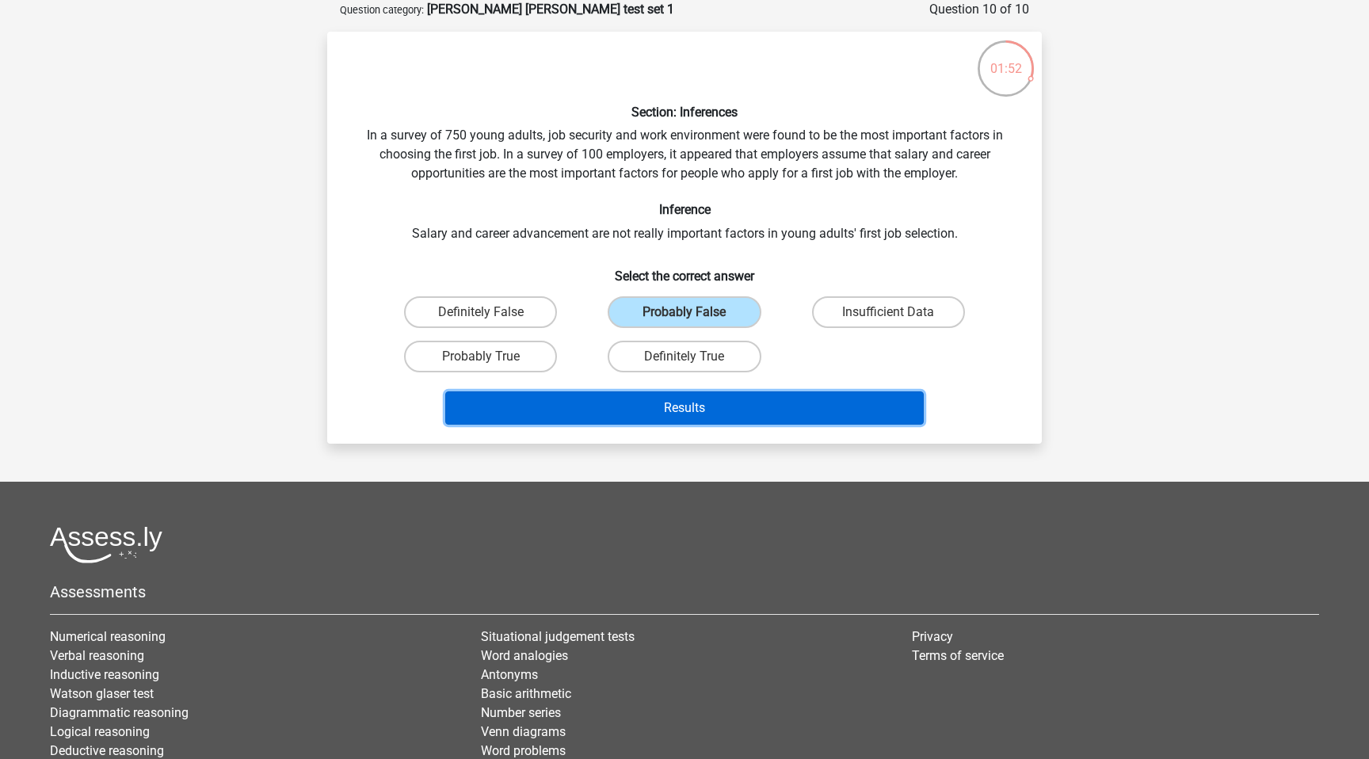
click at [725, 410] on button "Results" at bounding box center [684, 407] width 479 height 33
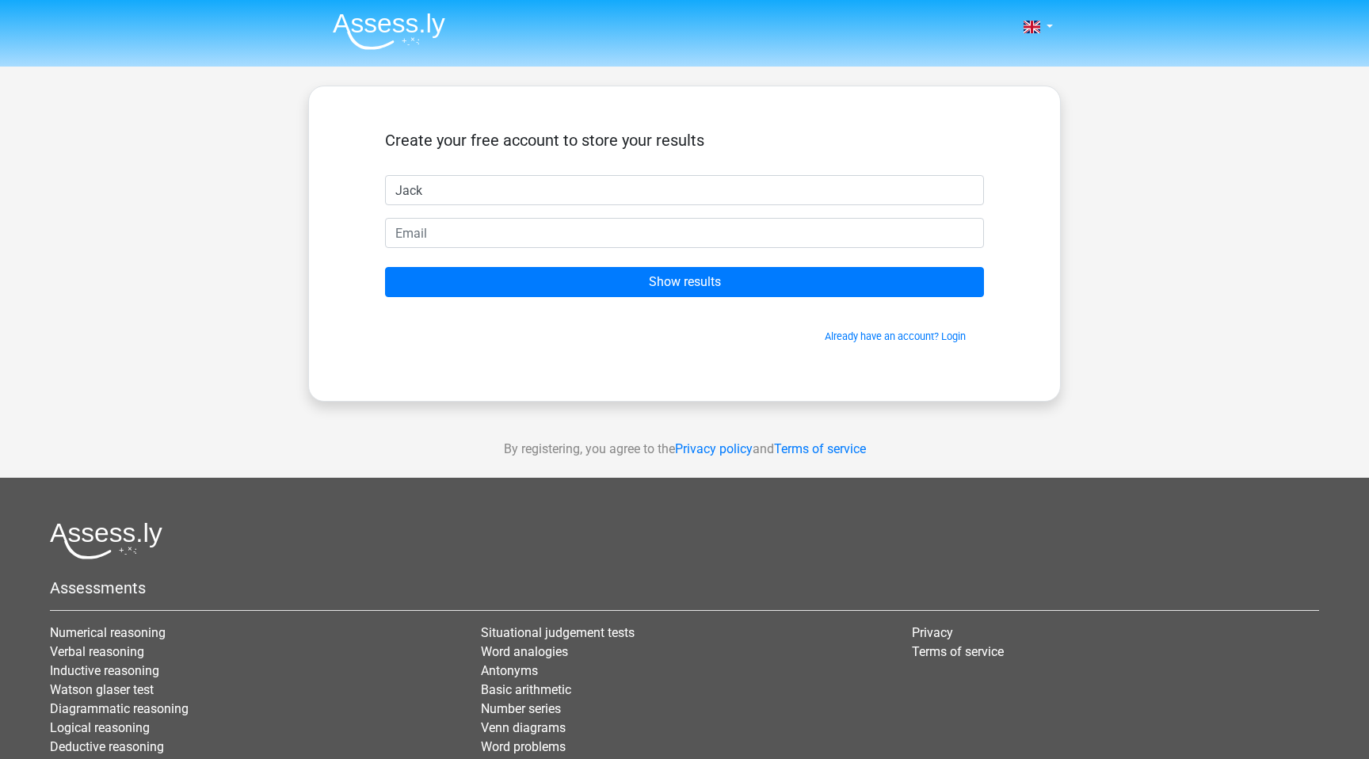
type input "Jack"
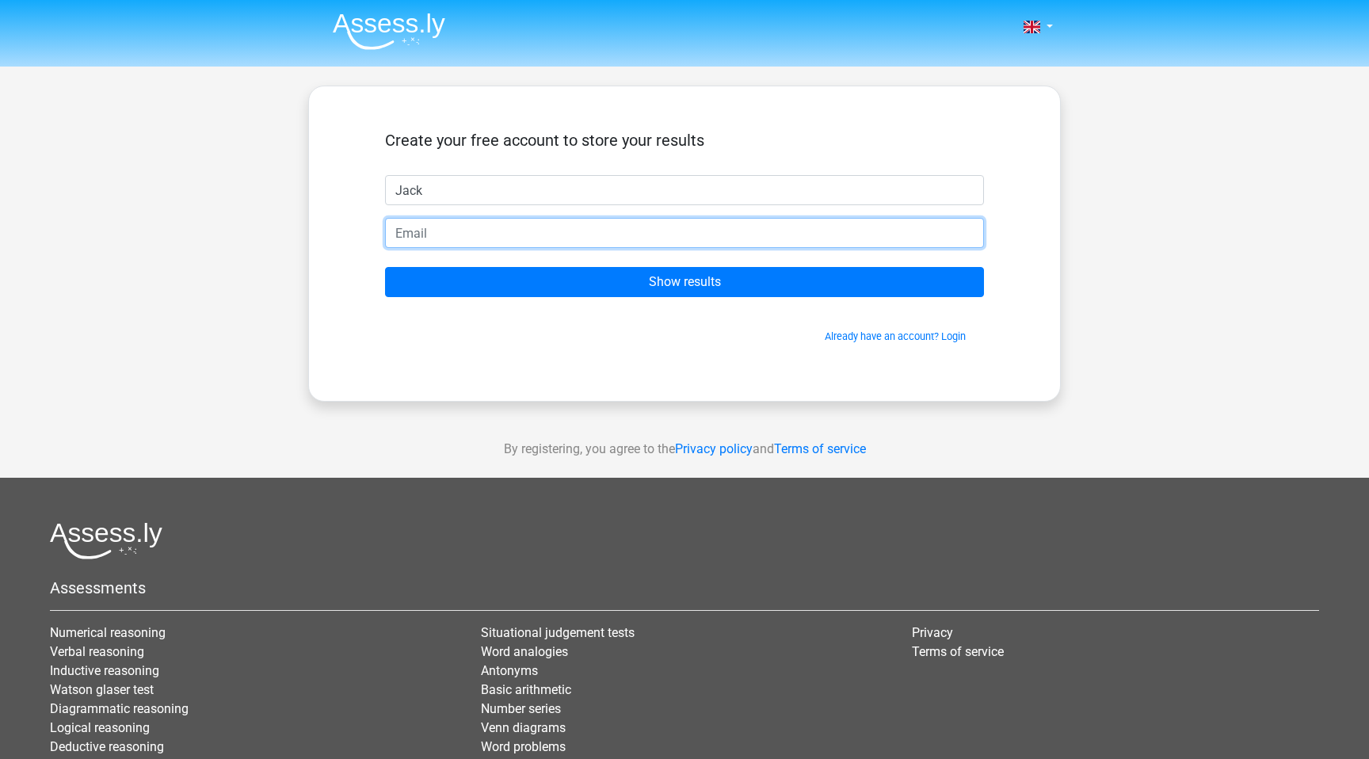
click at [794, 231] on input "email" at bounding box center [684, 233] width 599 height 30
type input "[EMAIL_ADDRESS][DOMAIN_NAME]"
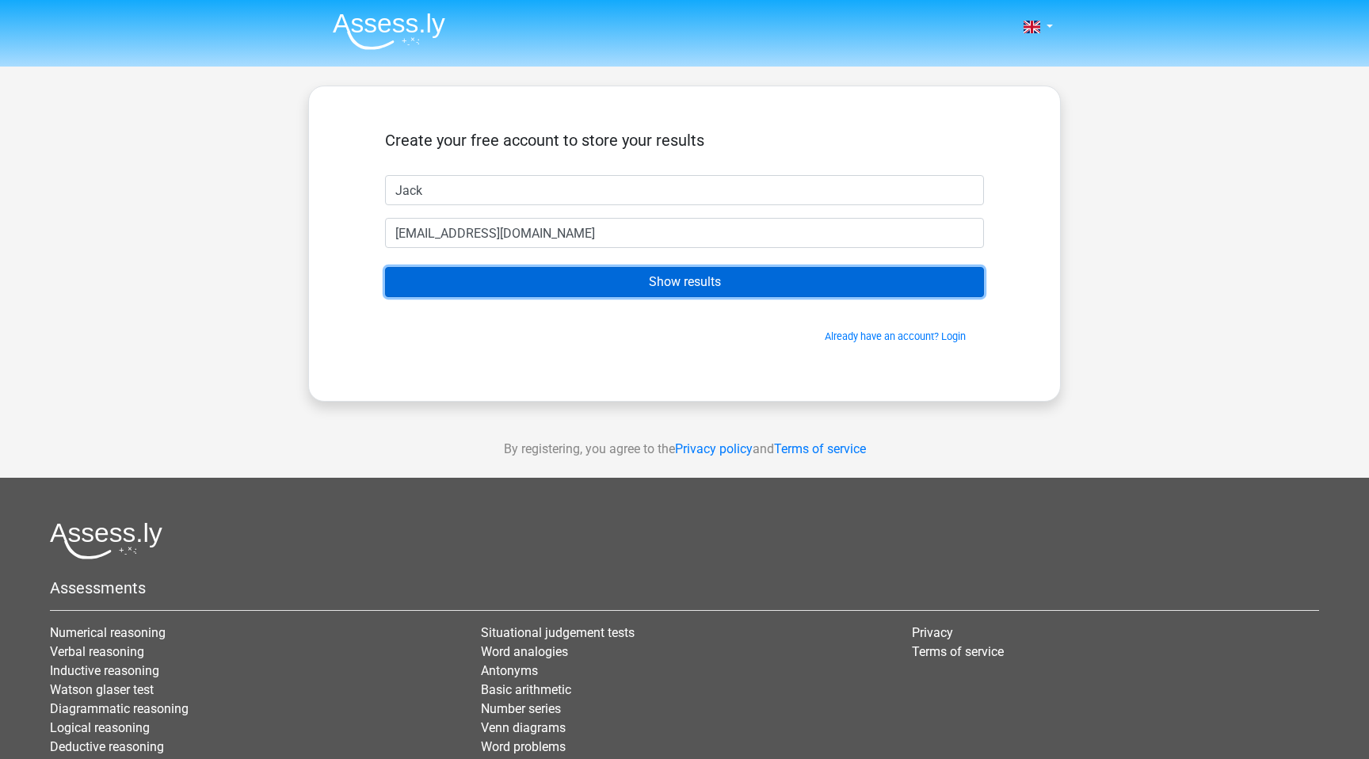
click at [709, 289] on input "Show results" at bounding box center [684, 282] width 599 height 30
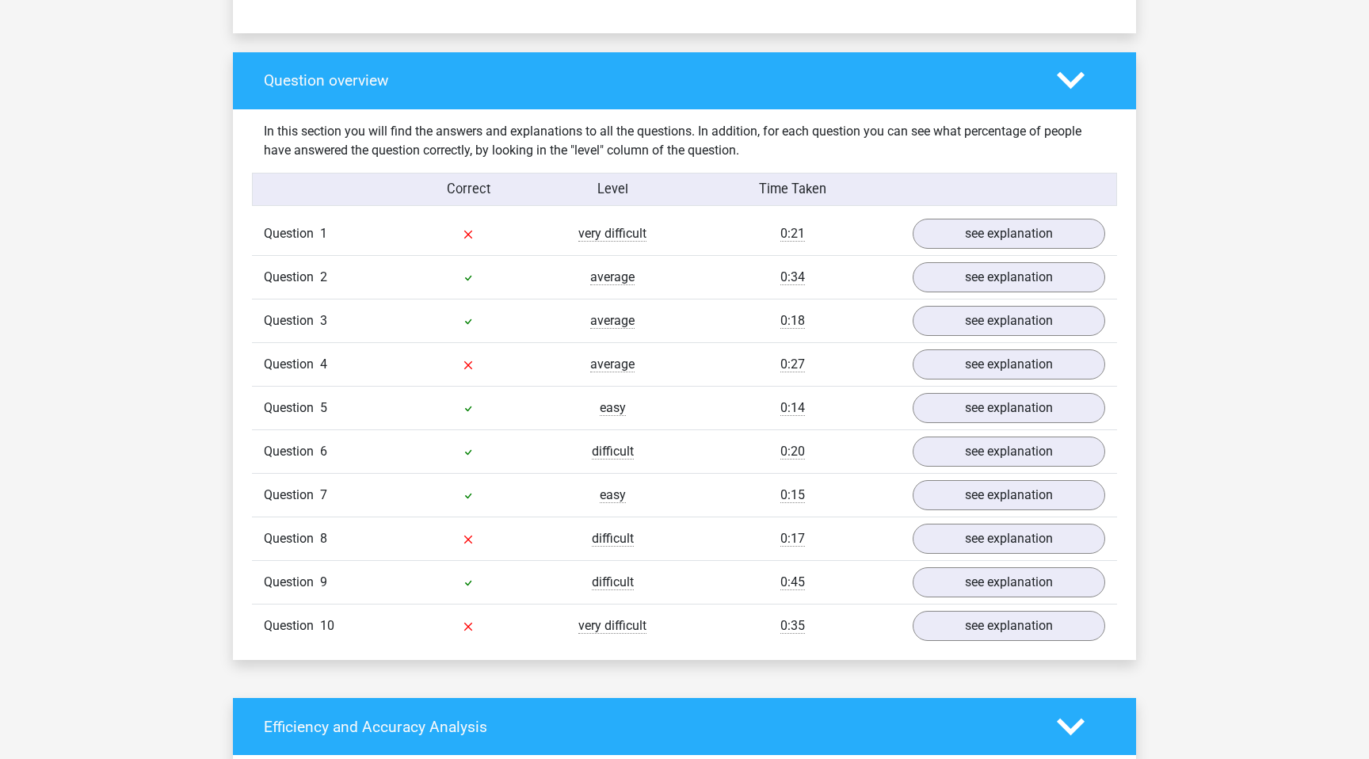
scroll to position [1136, 0]
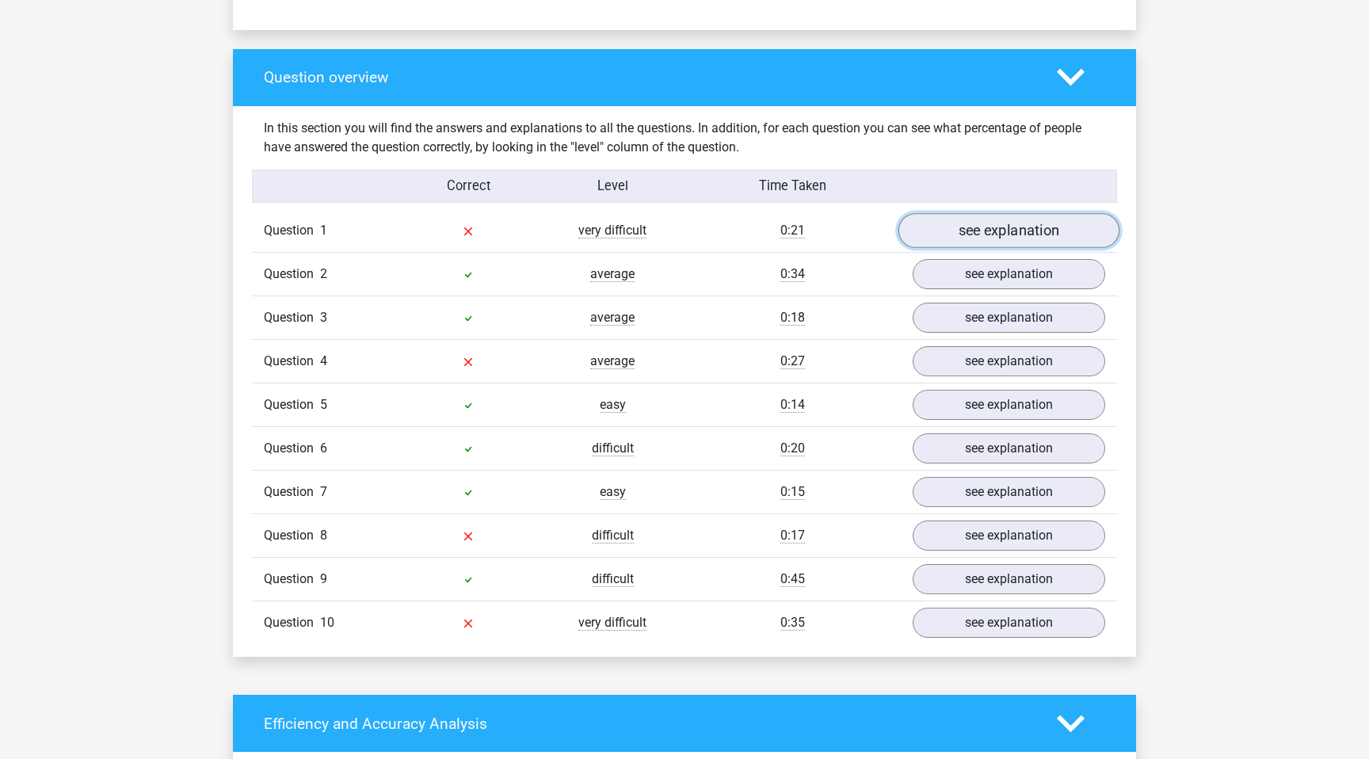
click at [991, 216] on link "see explanation" at bounding box center [1008, 230] width 221 height 35
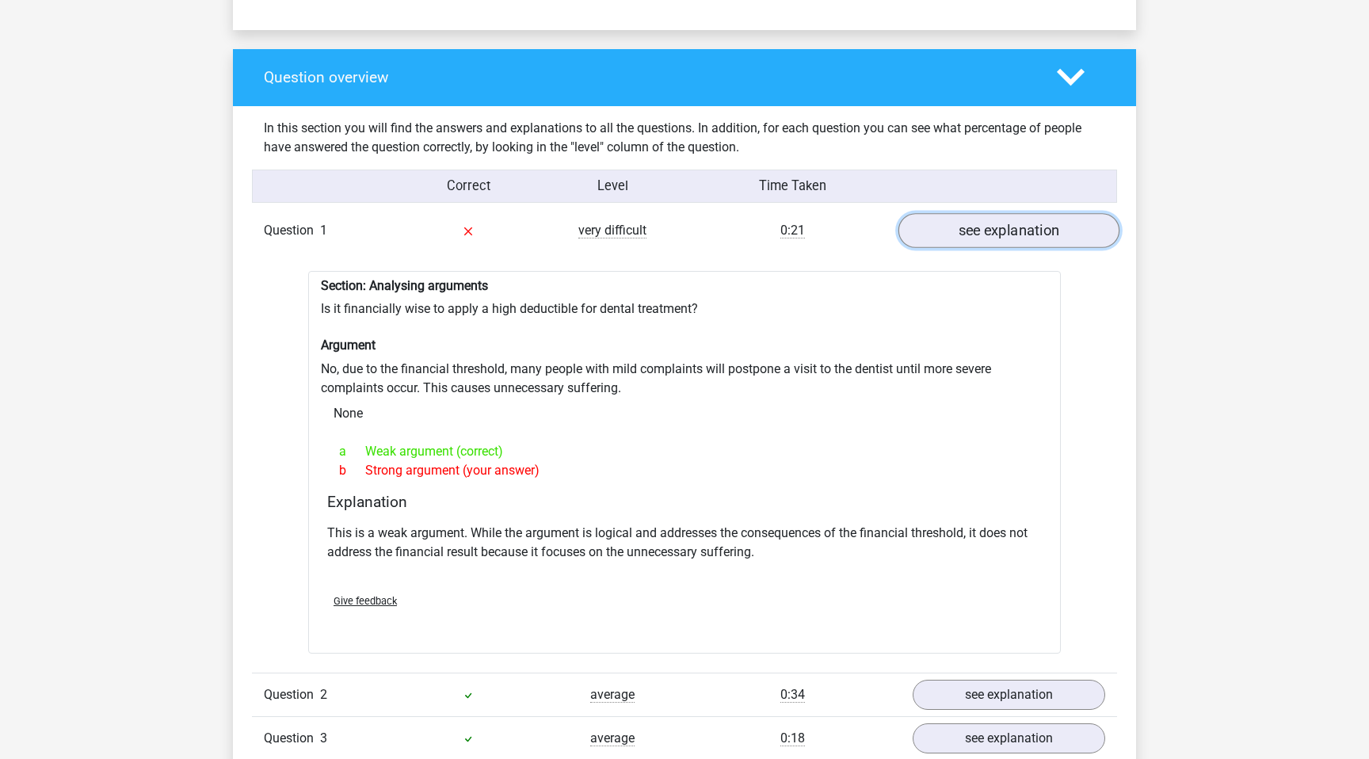
click at [1054, 219] on link "see explanation" at bounding box center [1008, 230] width 221 height 35
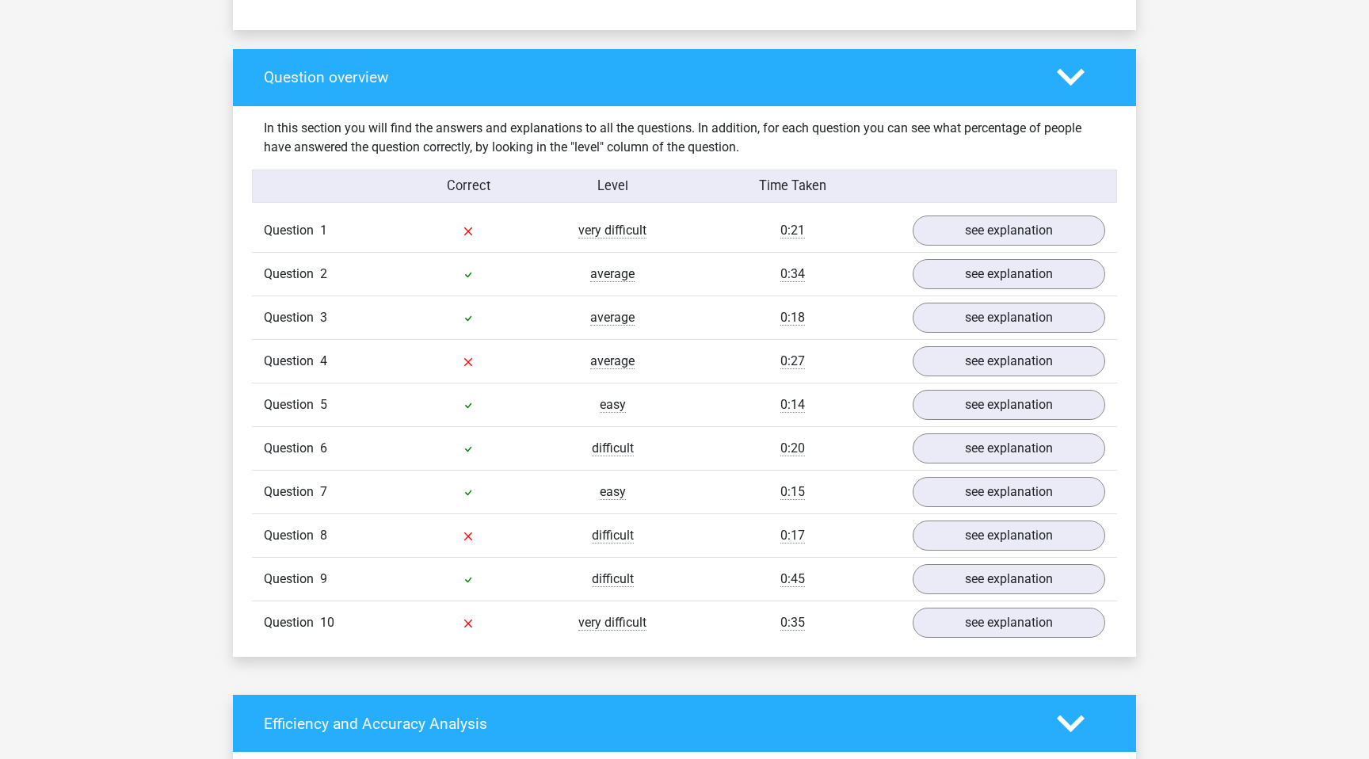
click at [1000, 196] on div "In this section you will find the answers and explanations to all the questions…" at bounding box center [684, 381] width 879 height 550
click at [993, 209] on div "Question 1 very difficult 0:21 see explanation" at bounding box center [684, 230] width 865 height 43
click at [988, 213] on link "see explanation" at bounding box center [1008, 230] width 221 height 35
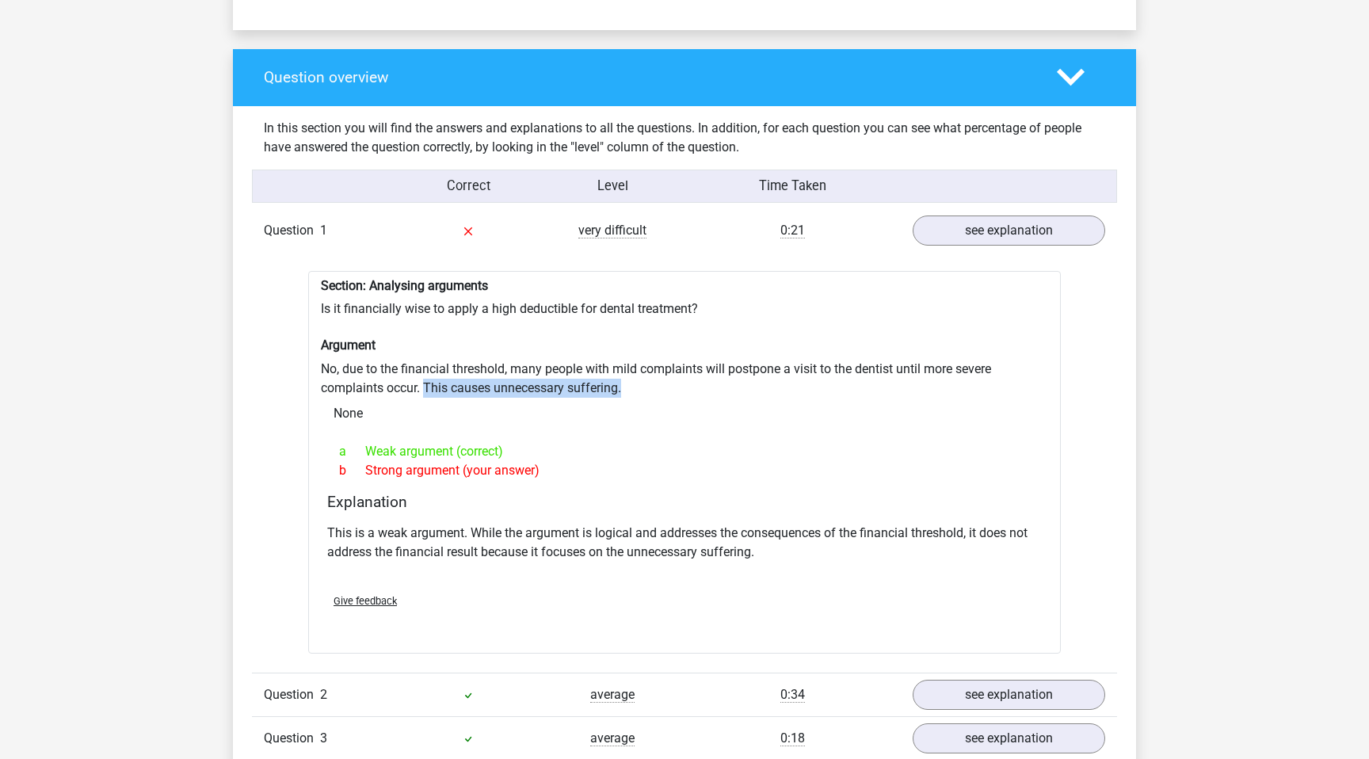
drag, startPoint x: 626, startPoint y: 380, endPoint x: 424, endPoint y: 378, distance: 202.8
click at [424, 378] on div "Section: Analysing arguments Is it financially wise to apply a high deductible …" at bounding box center [684, 462] width 752 height 383
click at [636, 380] on div "Section: Analysing arguments Is it financially wise to apply a high deductible …" at bounding box center [684, 462] width 752 height 383
click at [1006, 230] on link "see explanation" at bounding box center [1008, 230] width 221 height 35
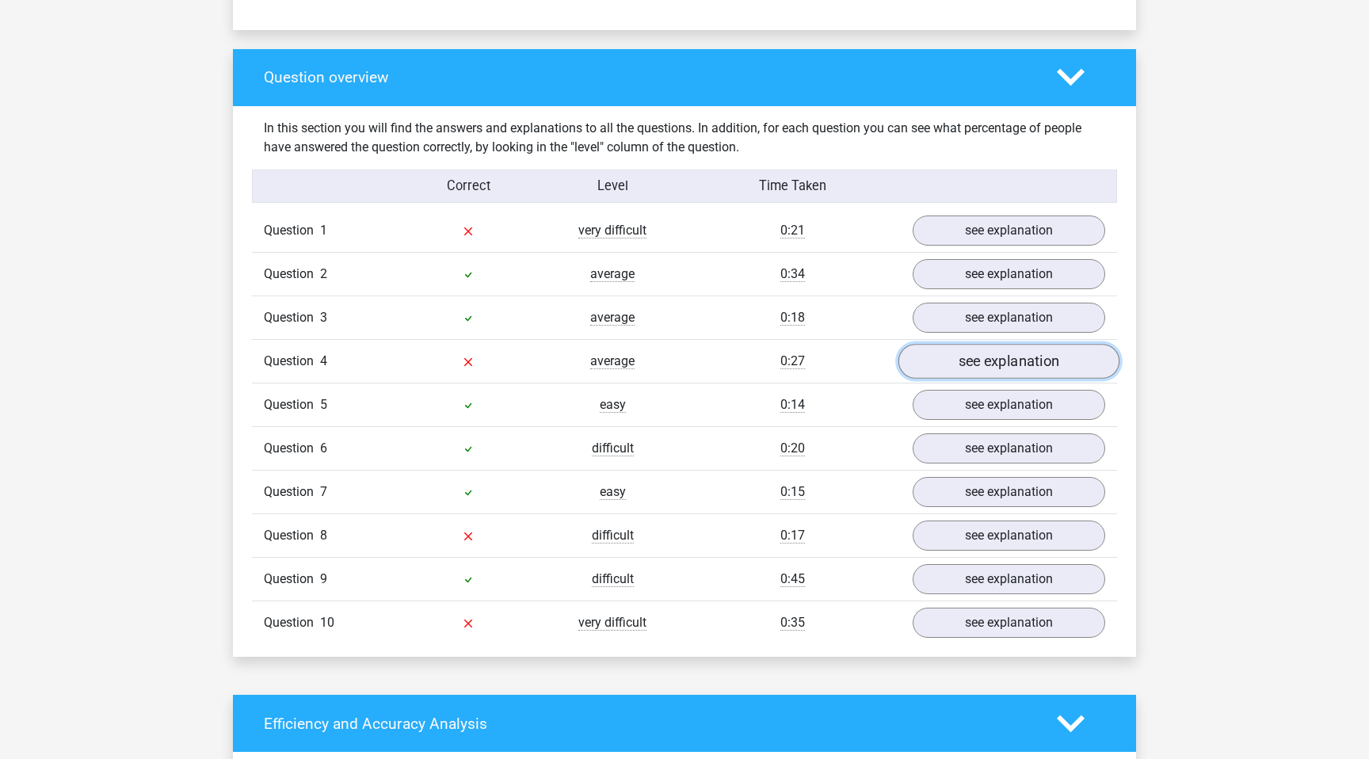
click at [1003, 363] on link "see explanation" at bounding box center [1008, 361] width 221 height 35
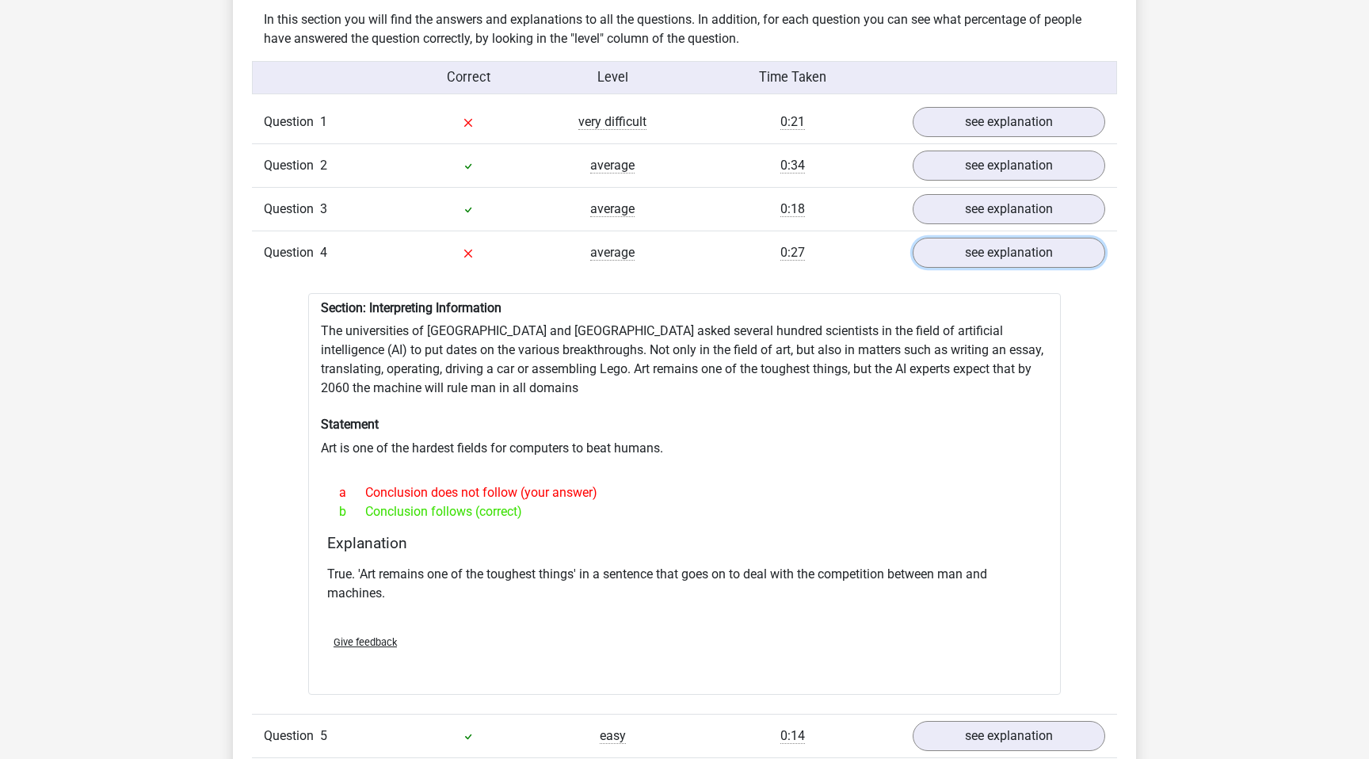
scroll to position [1251, 0]
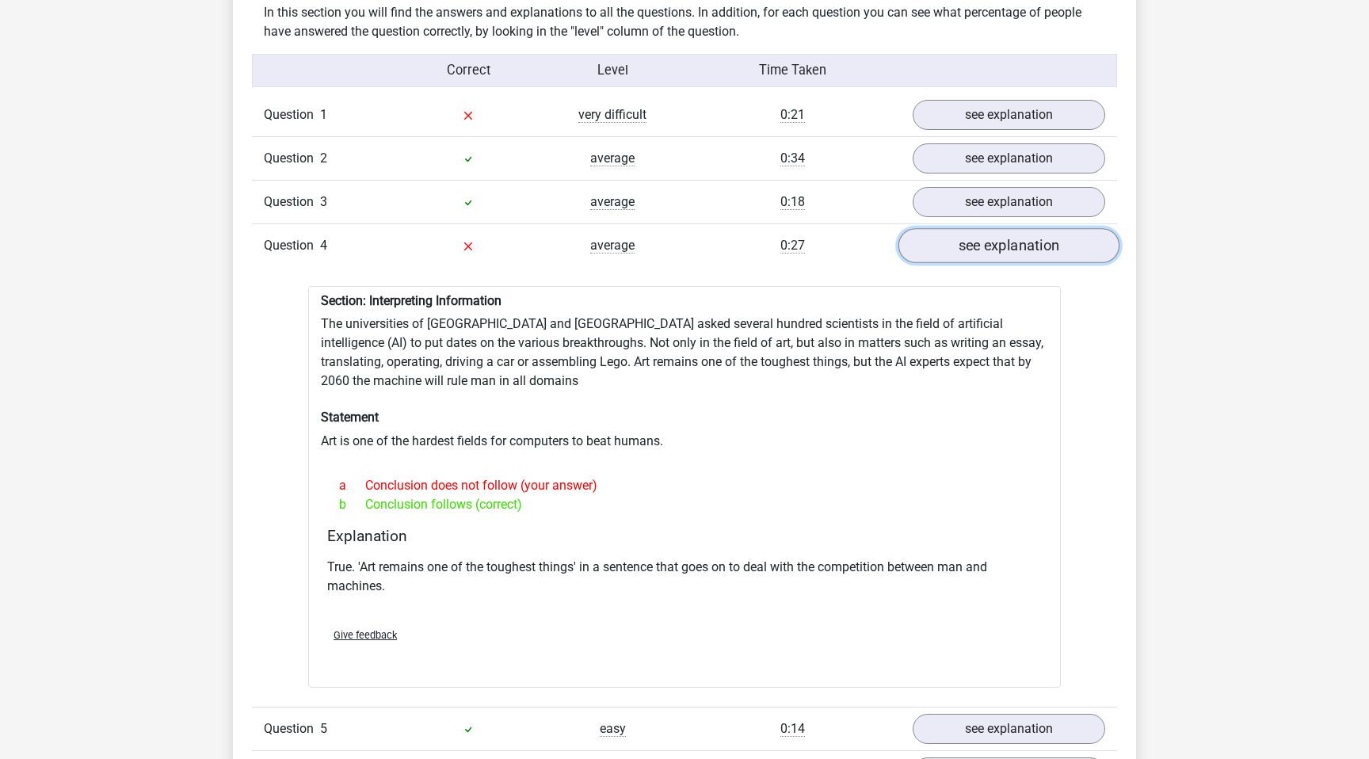
click at [1001, 238] on link "see explanation" at bounding box center [1008, 245] width 221 height 35
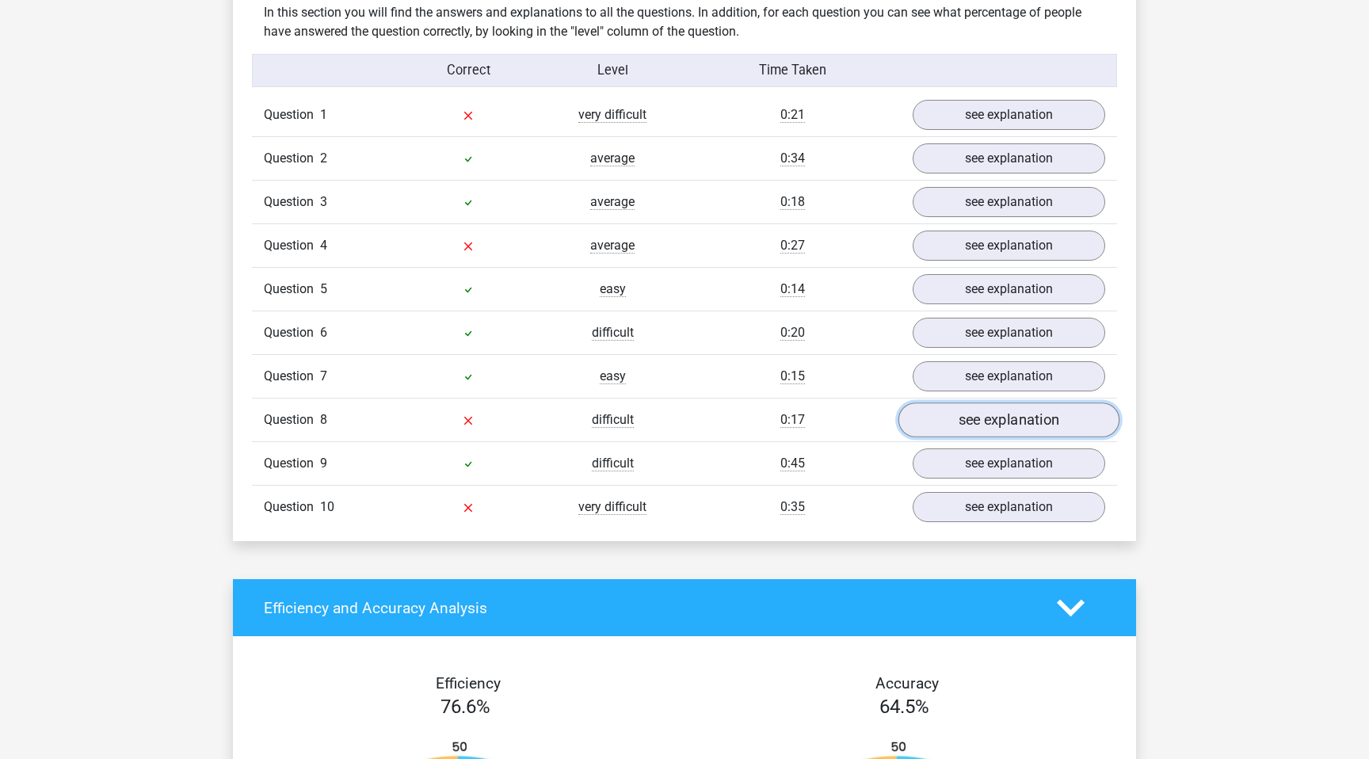
click at [984, 418] on link "see explanation" at bounding box center [1008, 419] width 221 height 35
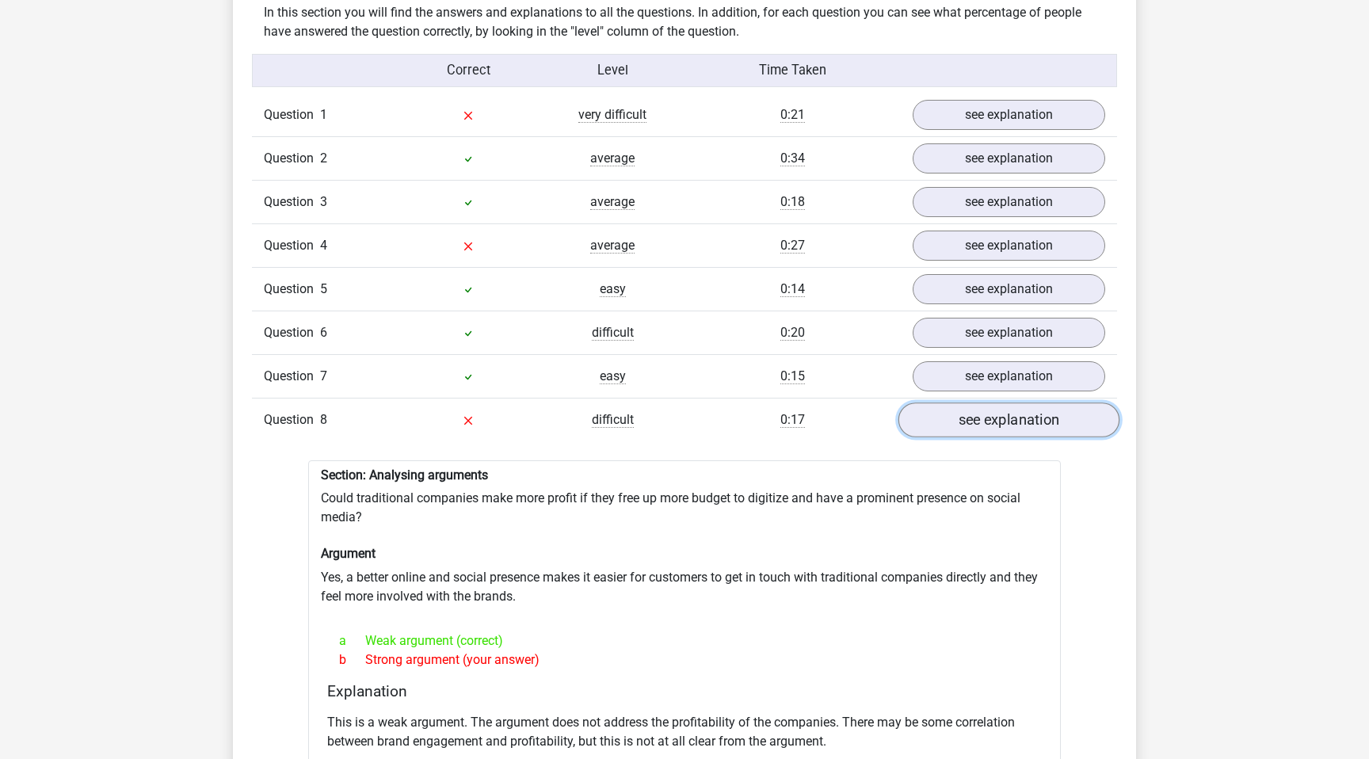
click at [984, 418] on link "see explanation" at bounding box center [1008, 419] width 221 height 35
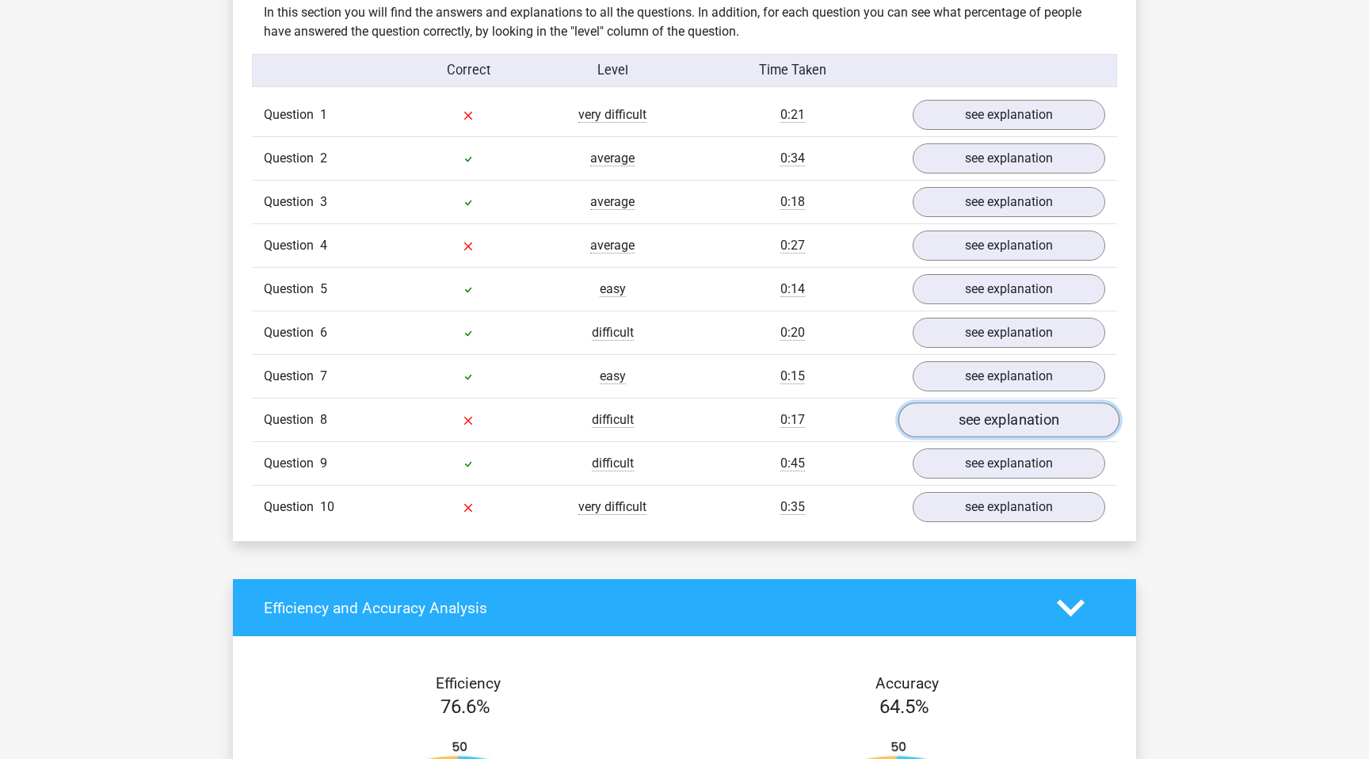
click at [984, 418] on link "see explanation" at bounding box center [1008, 419] width 221 height 35
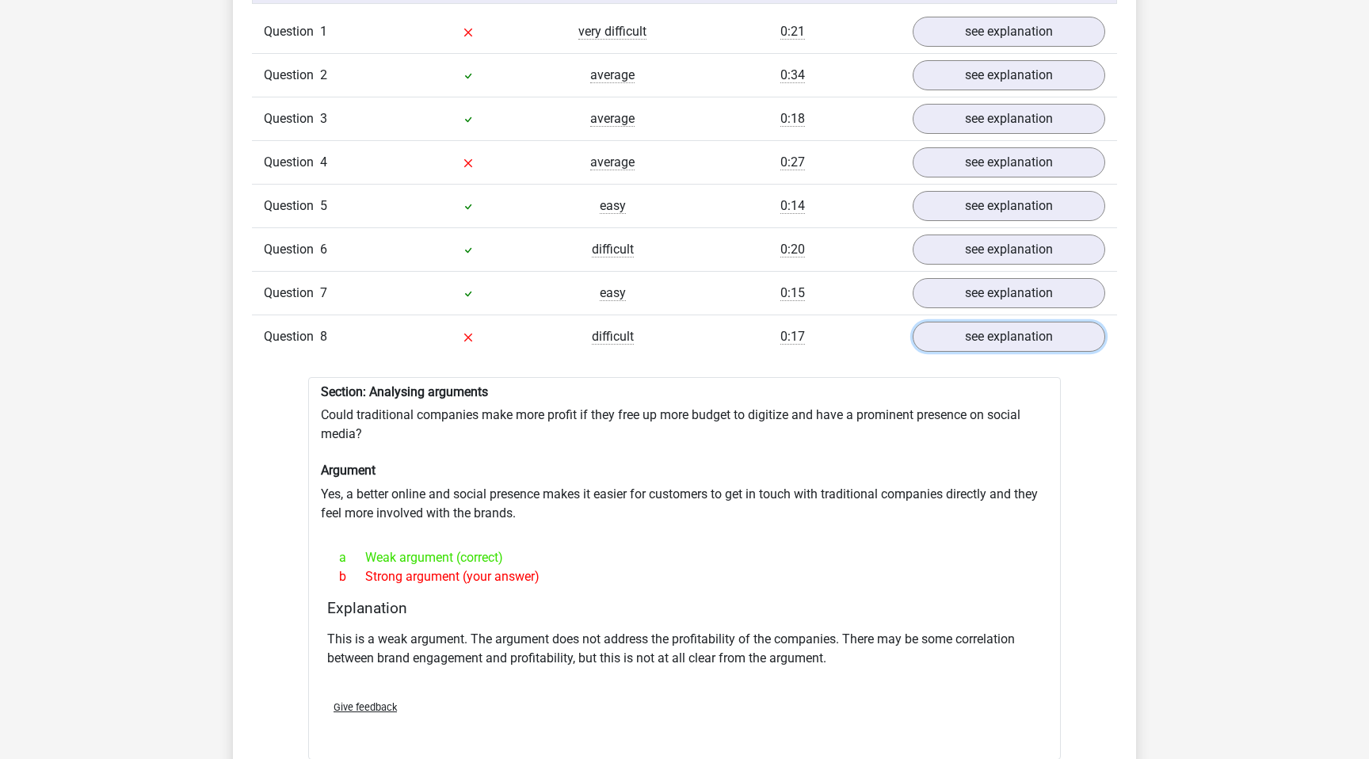
scroll to position [1344, 0]
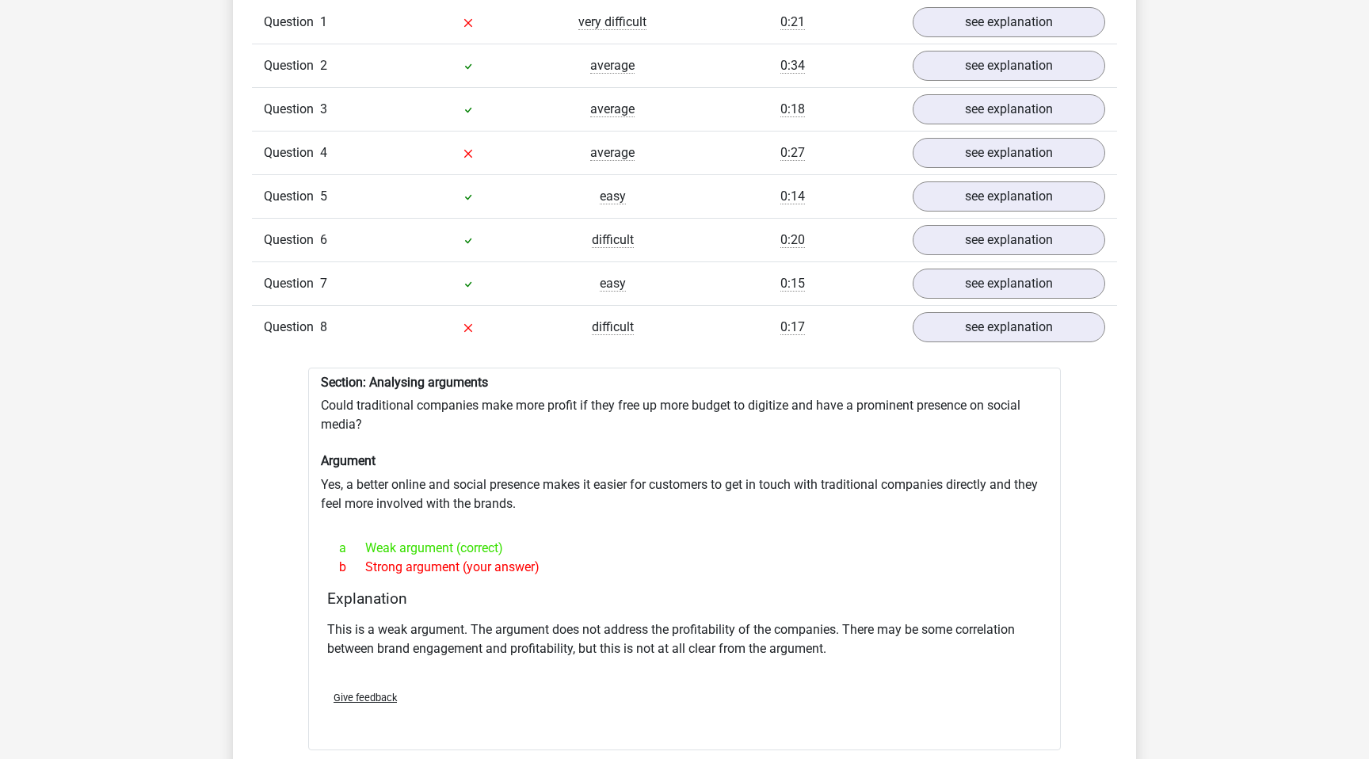
drag, startPoint x: 364, startPoint y: 554, endPoint x: 634, endPoint y: 562, distance: 270.2
click at [634, 562] on div "b Strong argument (your answer)" at bounding box center [684, 567] width 714 height 19
click at [1018, 318] on link "see explanation" at bounding box center [1008, 327] width 221 height 35
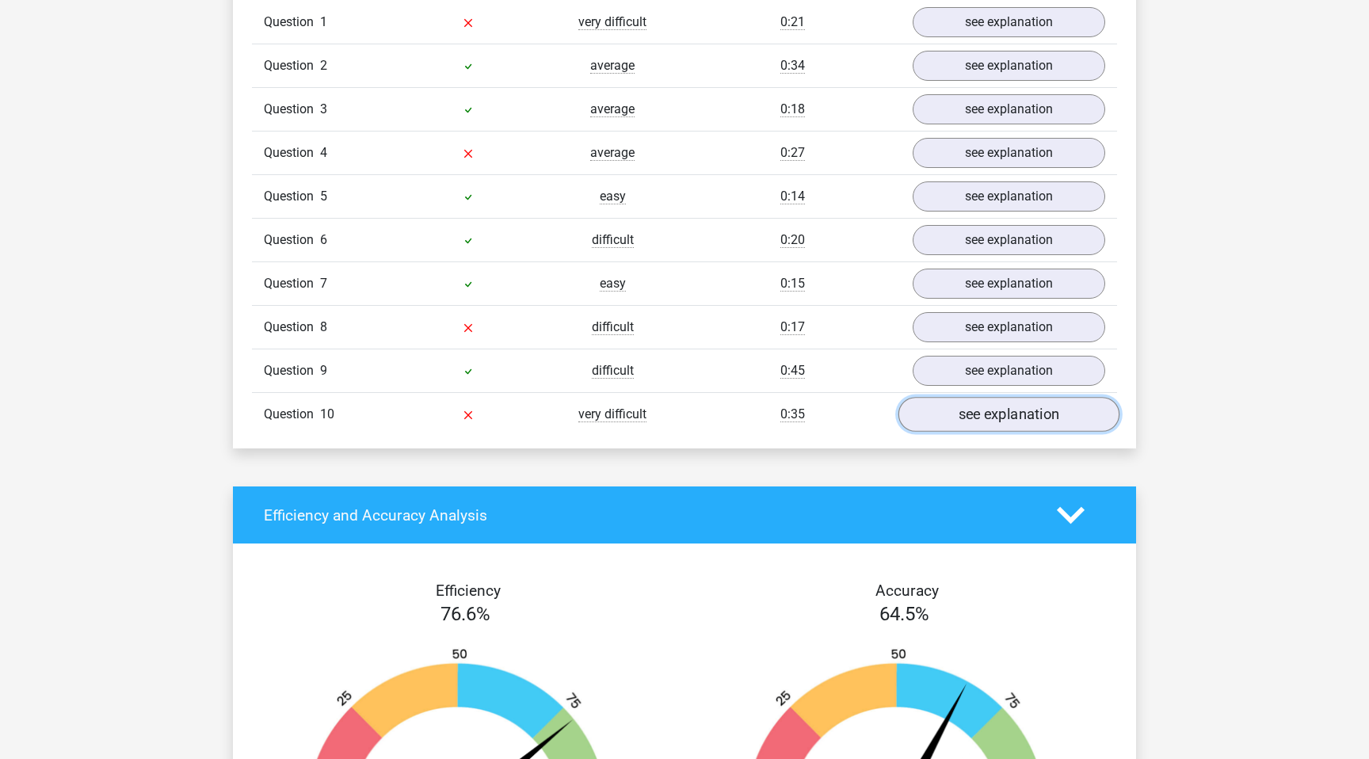
click at [975, 402] on link "see explanation" at bounding box center [1008, 414] width 221 height 35
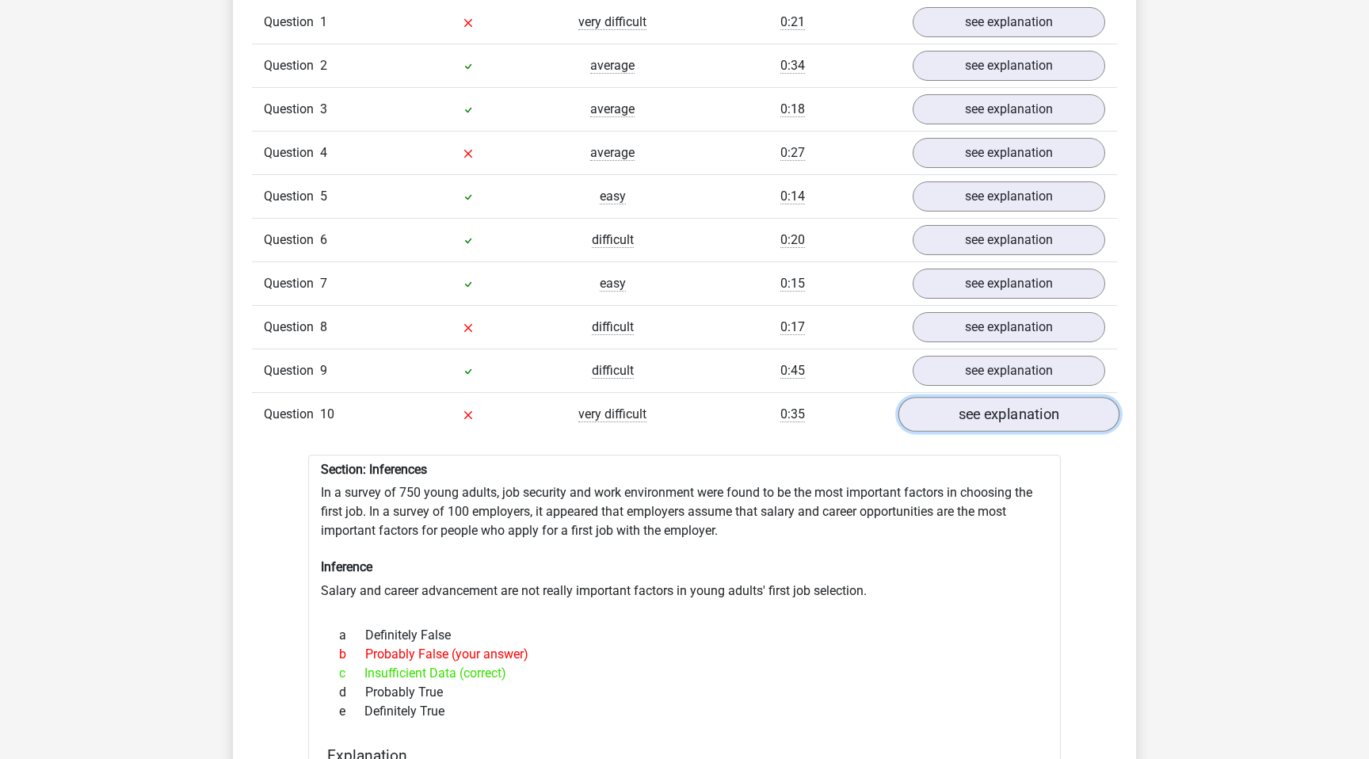
click at [975, 402] on link "see explanation" at bounding box center [1008, 414] width 221 height 35
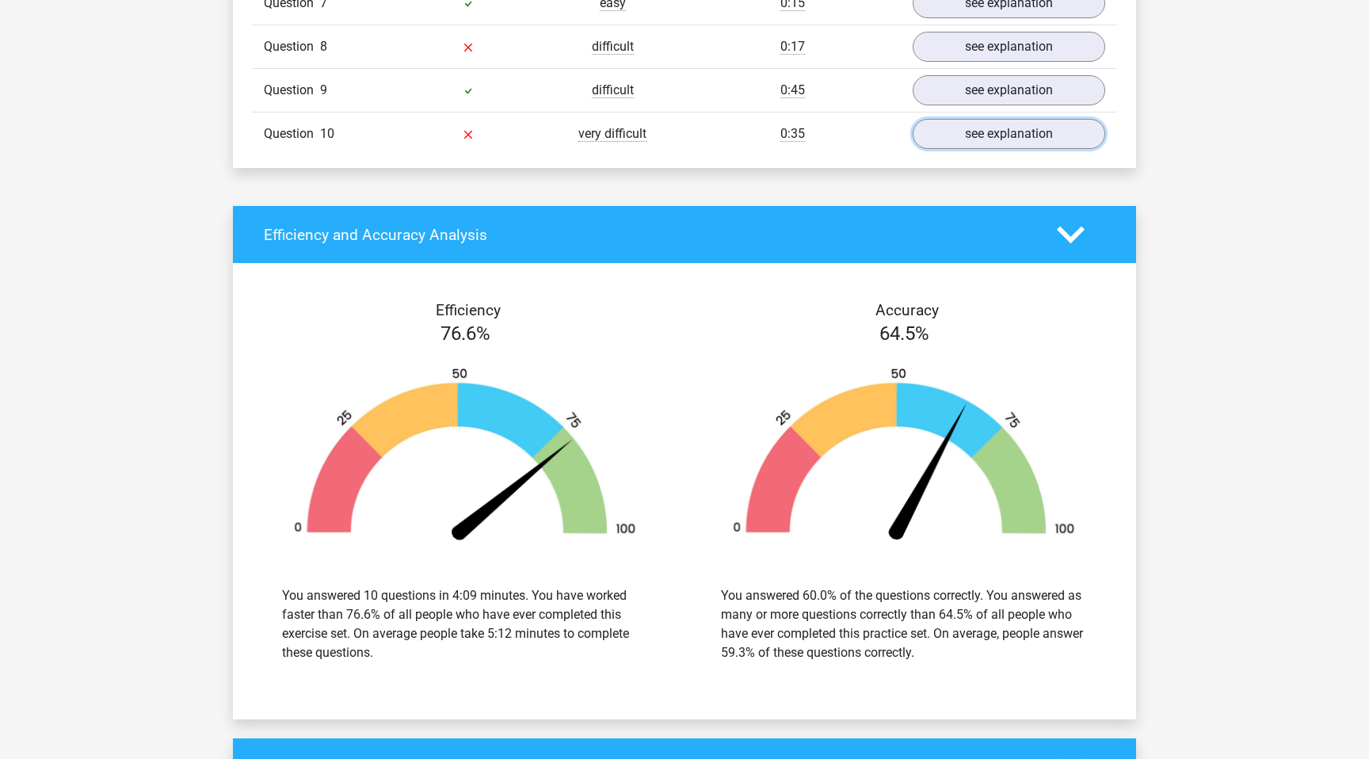
scroll to position [1441, 0]
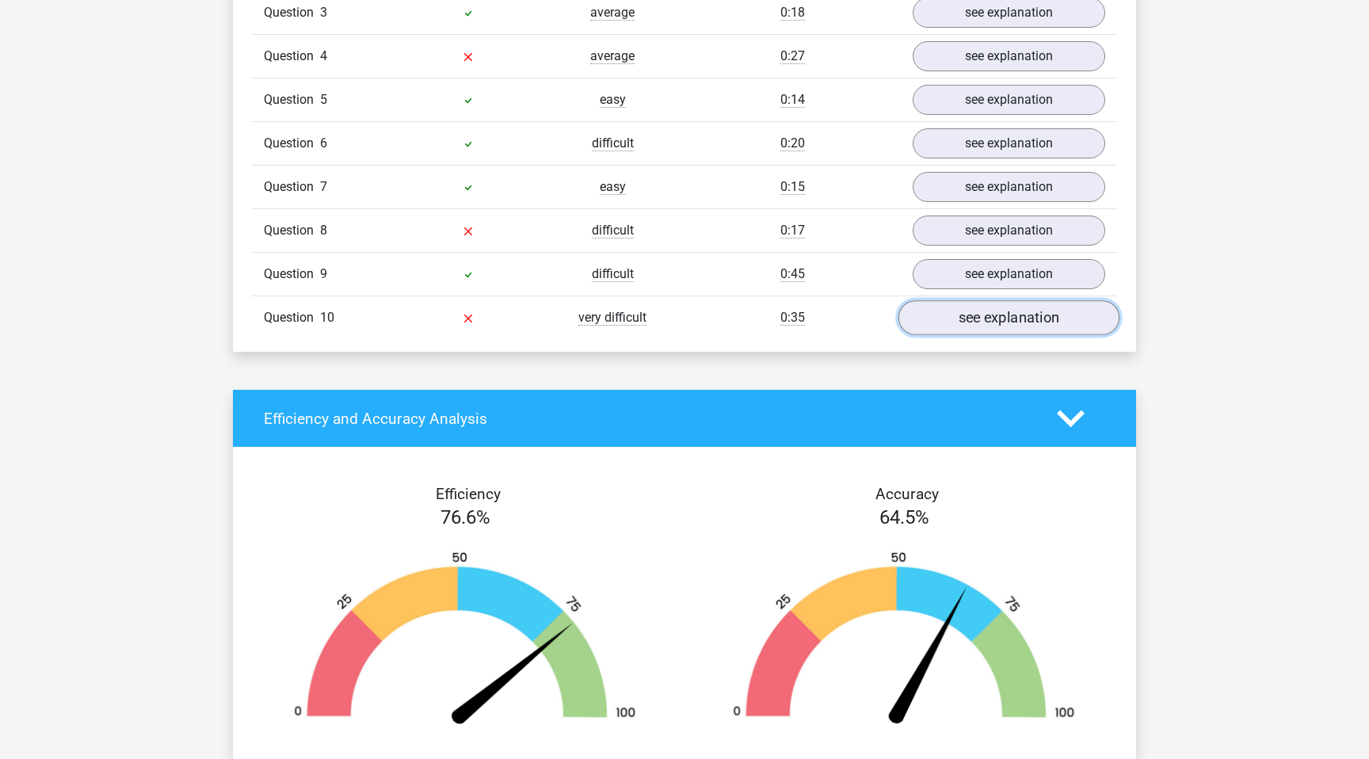
click at [1015, 303] on link "see explanation" at bounding box center [1008, 317] width 221 height 35
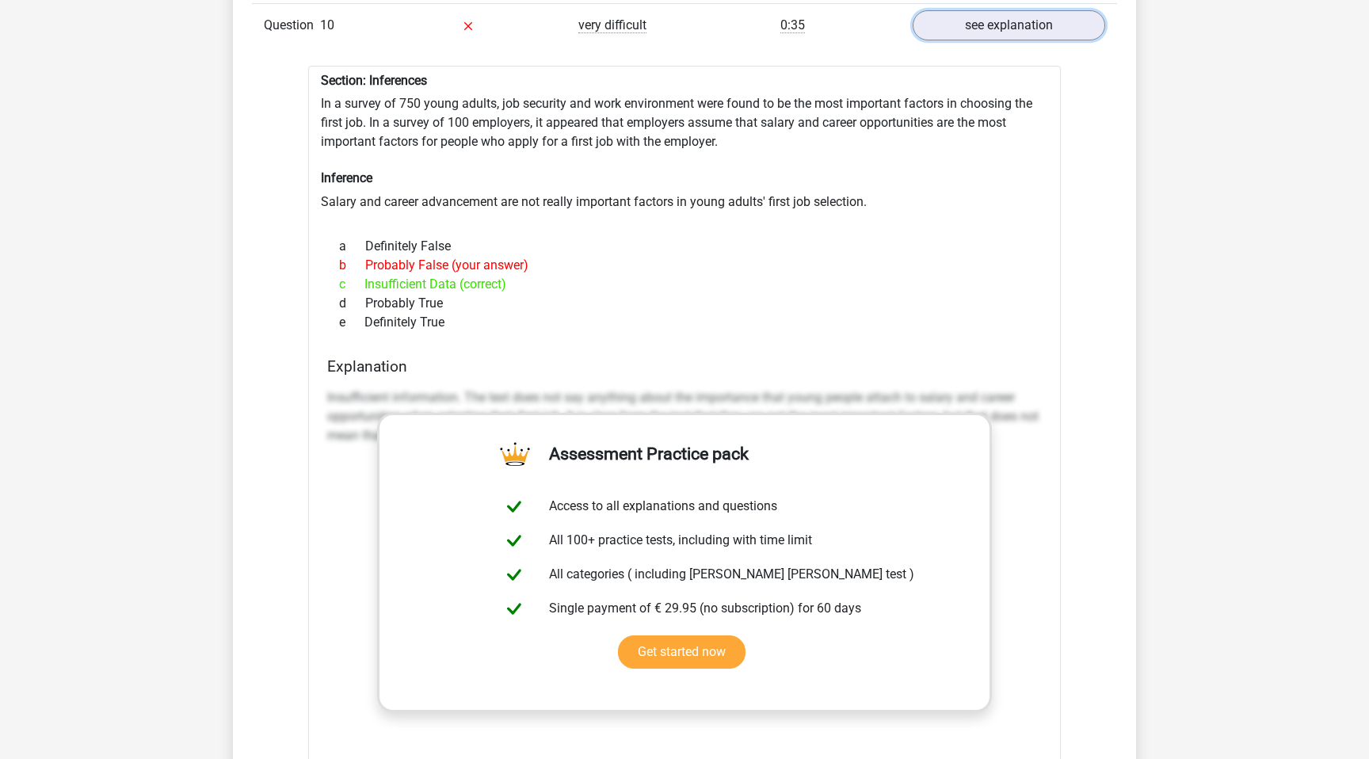
scroll to position [1689, 0]
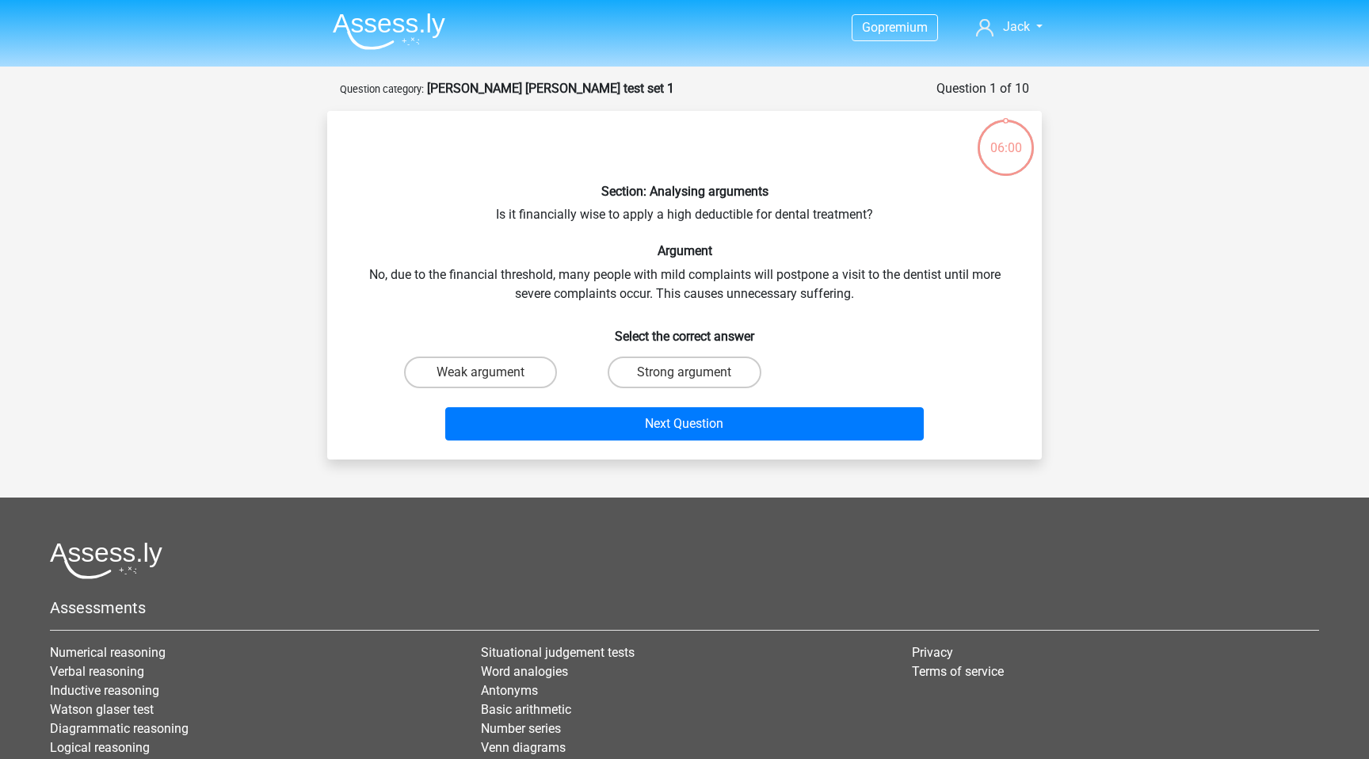
scroll to position [79, 0]
